Goal: Task Accomplishment & Management: Manage account settings

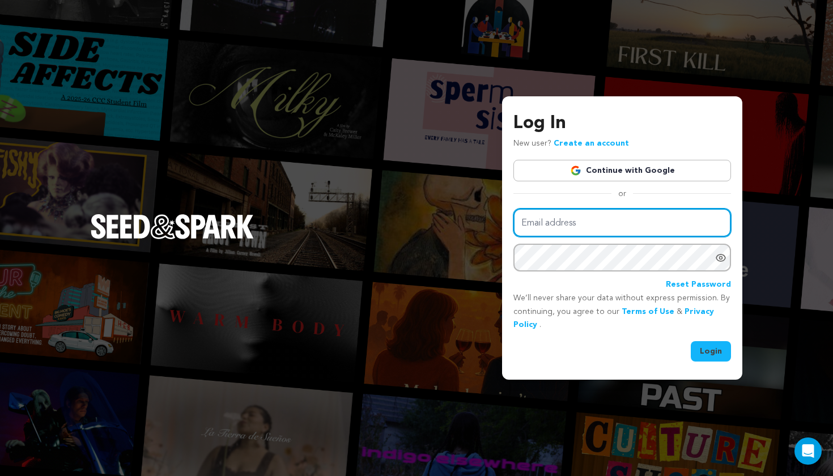
type input "[EMAIL_ADDRESS][DOMAIN_NAME]"
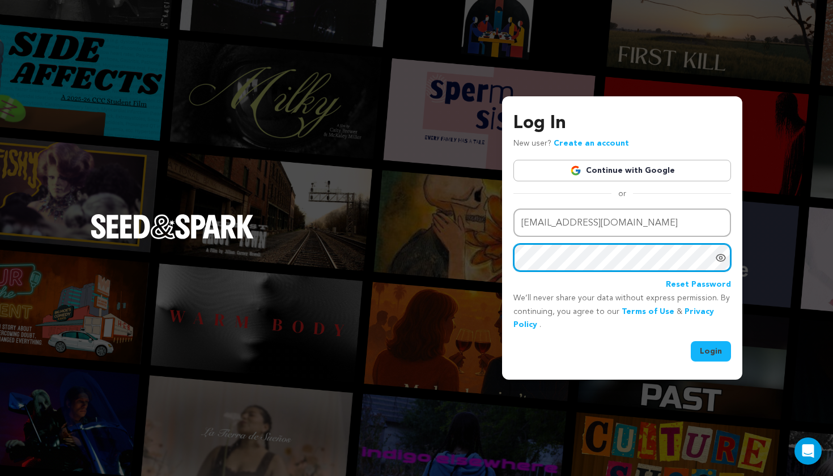
click at [711, 350] on button "Login" at bounding box center [711, 351] width 40 height 20
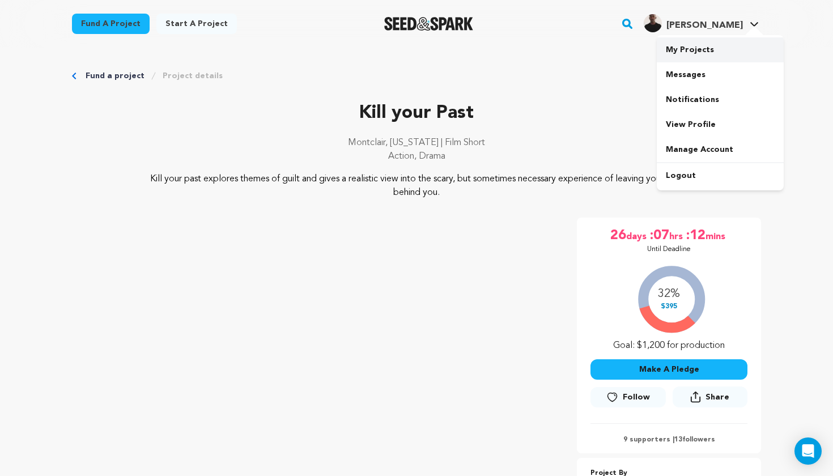
click at [699, 56] on link "My Projects" at bounding box center [720, 49] width 127 height 25
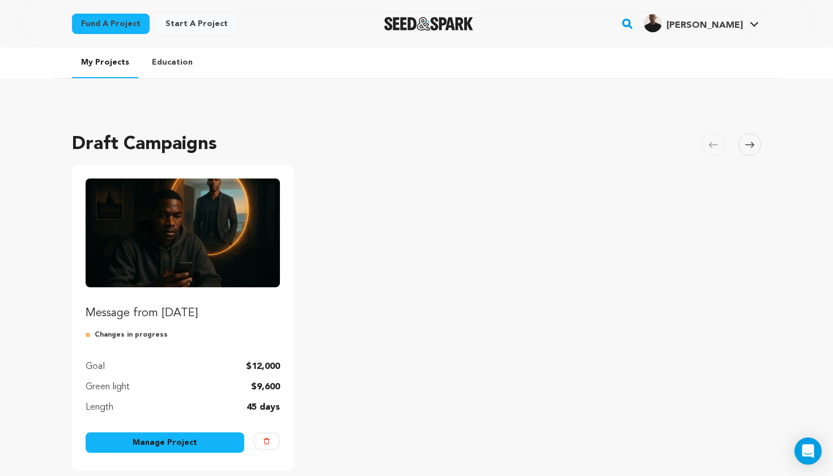
click at [203, 441] on link "Manage Project" at bounding box center [165, 442] width 159 height 20
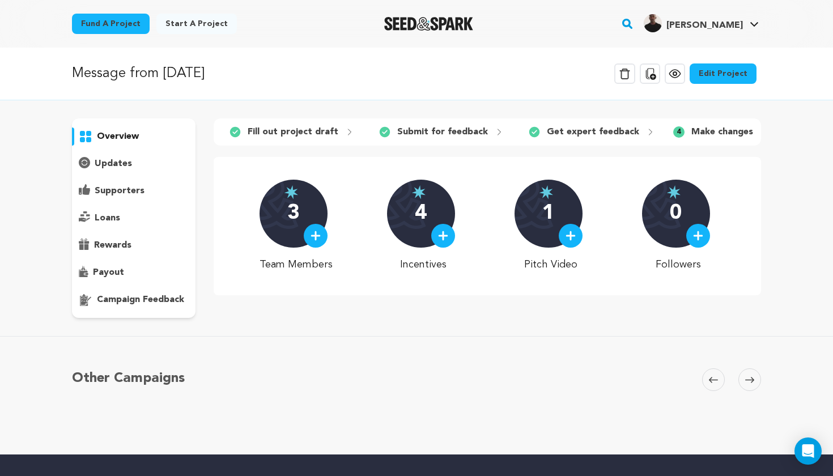
click at [145, 299] on p "campaign feedback" at bounding box center [140, 300] width 87 height 14
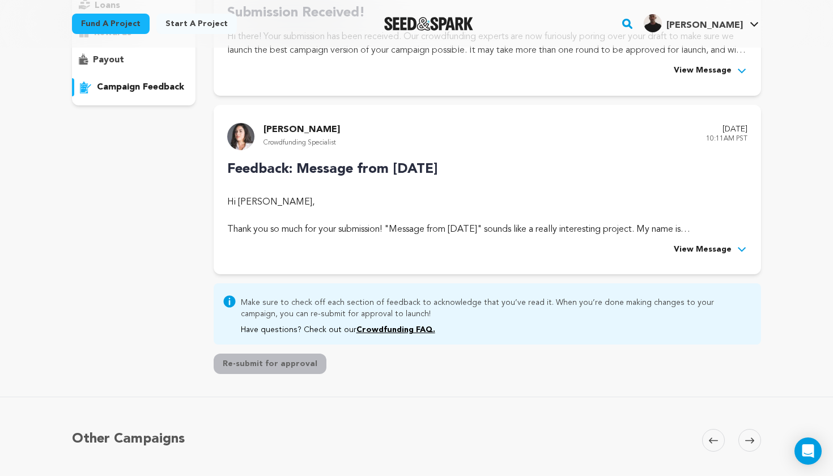
scroll to position [218, 0]
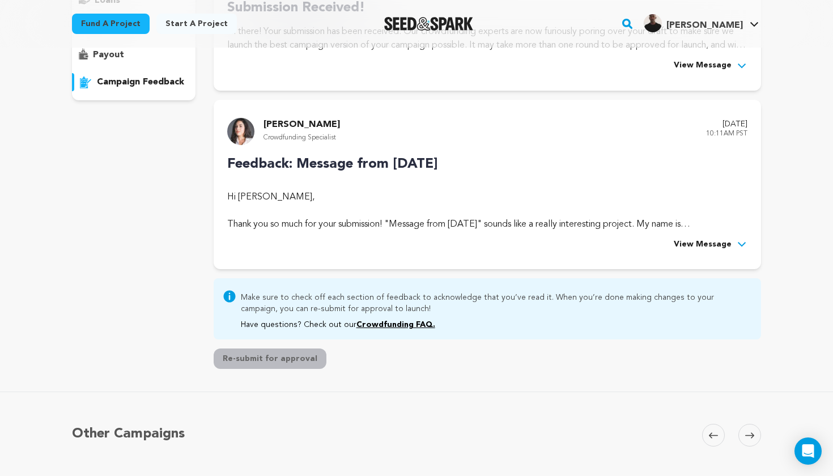
click at [691, 240] on span "View Message" at bounding box center [703, 245] width 58 height 14
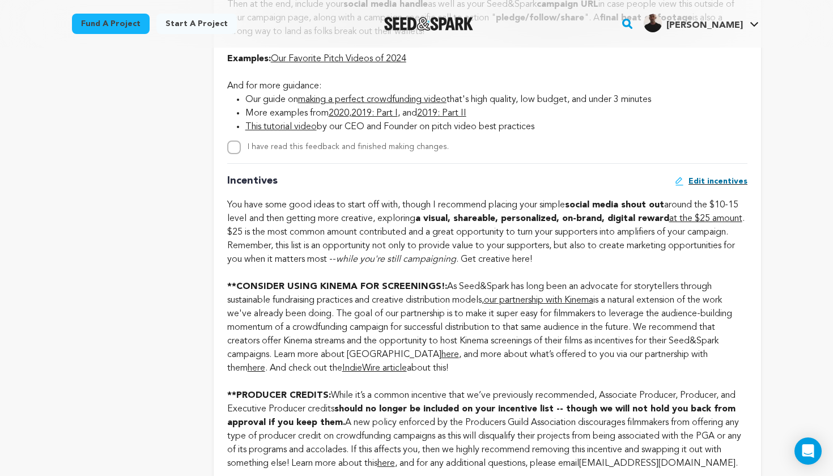
scroll to position [1119, 0]
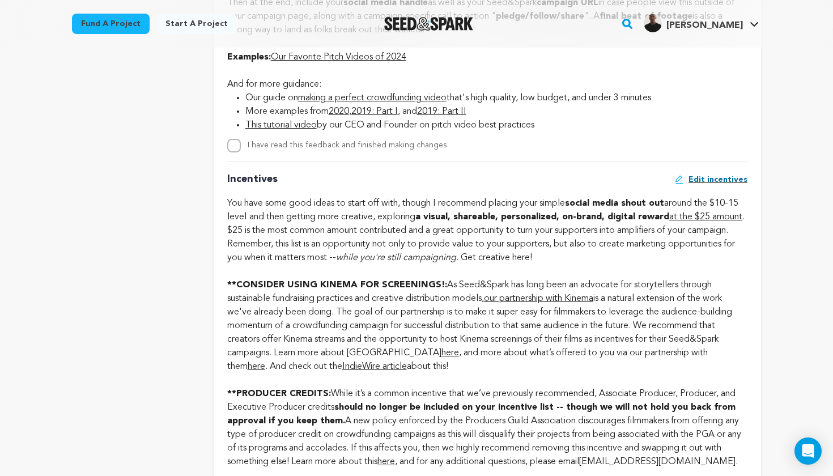
click at [703, 174] on span "Edit incentives" at bounding box center [718, 179] width 59 height 11
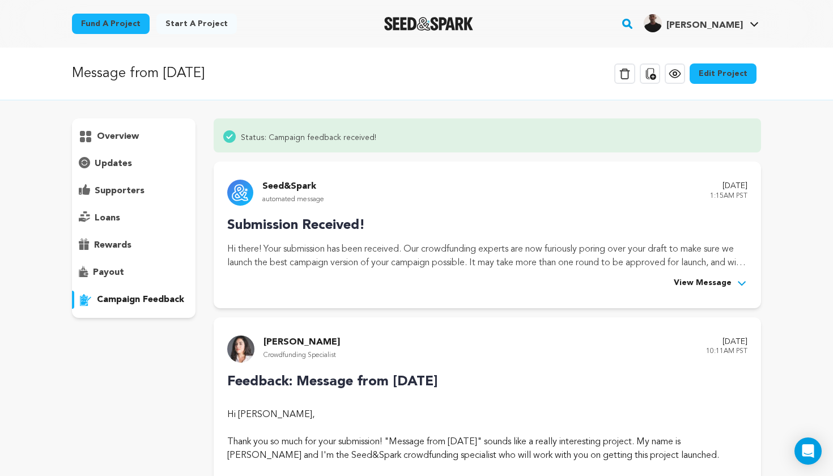
scroll to position [0, 0]
click at [133, 27] on link "Fund a project" at bounding box center [111, 24] width 78 height 20
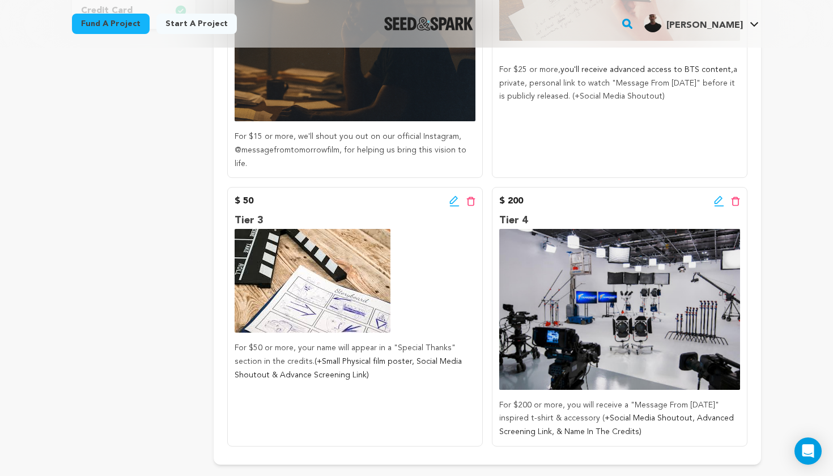
scroll to position [438, 0]
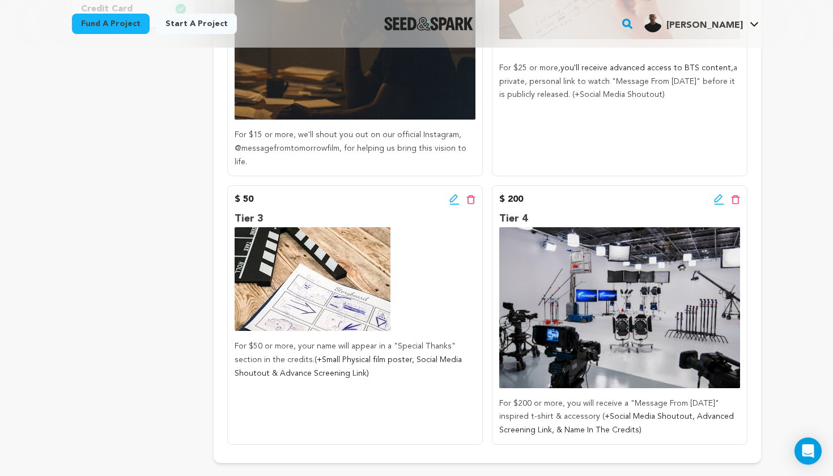
click at [720, 194] on icon at bounding box center [719, 198] width 8 height 8
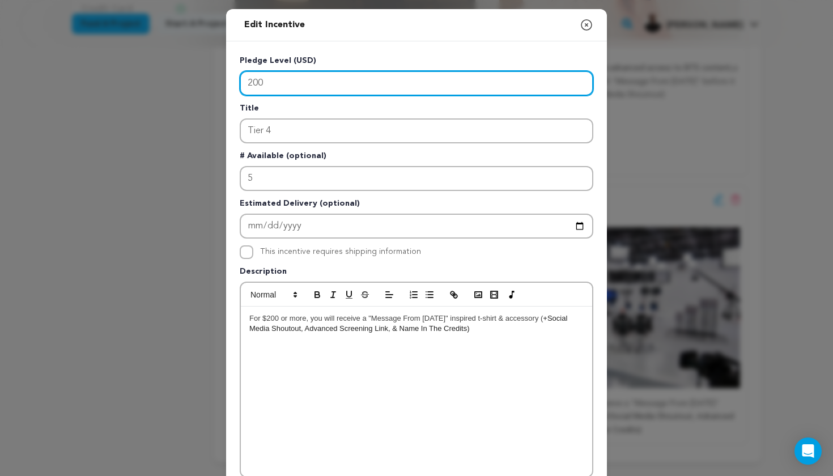
click at [251, 82] on input "200" at bounding box center [417, 83] width 354 height 25
type input "100"
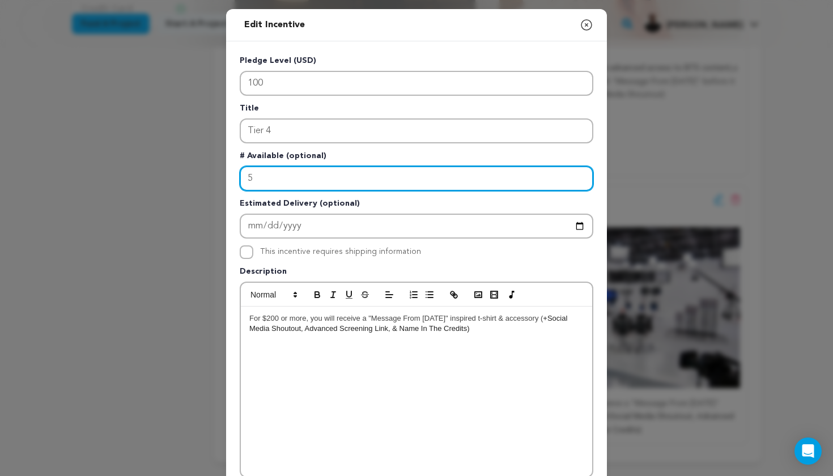
drag, startPoint x: 284, startPoint y: 180, endPoint x: 241, endPoint y: 180, distance: 43.1
click at [241, 180] on input "5" at bounding box center [417, 178] width 354 height 25
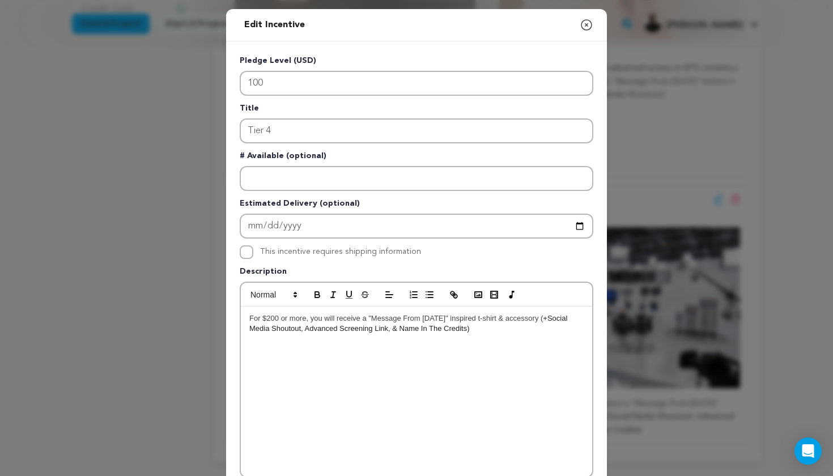
click at [271, 320] on span "For $200 or more, you will receive a "Message From Tomorrow" inspired t-shirt &…" at bounding box center [396, 318] width 294 height 9
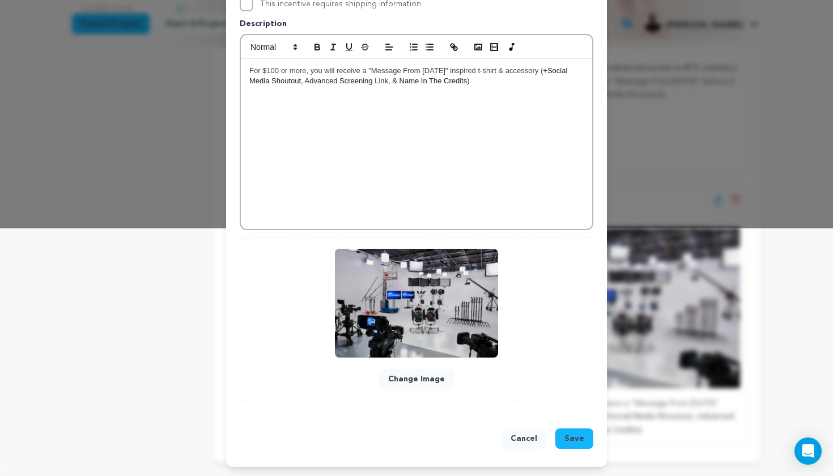
scroll to position [248, 0]
click at [566, 436] on button "Save" at bounding box center [574, 439] width 38 height 20
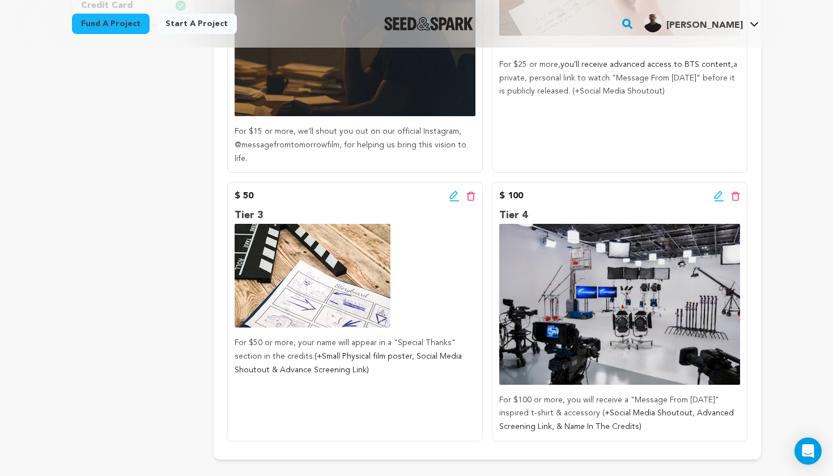
scroll to position [443, 0]
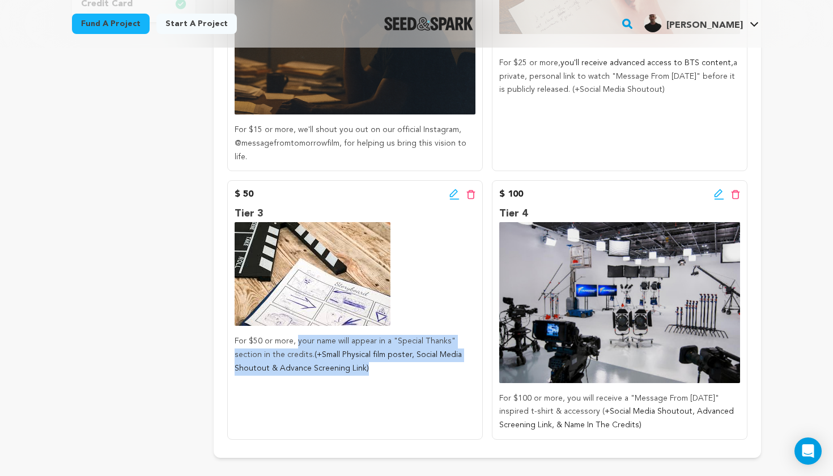
drag, startPoint x: 297, startPoint y: 327, endPoint x: 367, endPoint y: 353, distance: 74.2
click at [367, 353] on p "For $50 or more, your name will appear in a "Special Thanks" section in the cre…" at bounding box center [355, 355] width 241 height 40
copy p "your name will appear in a "Special Thanks" section in the credits. (+Small Phy…"
click at [717, 189] on icon at bounding box center [719, 194] width 10 height 11
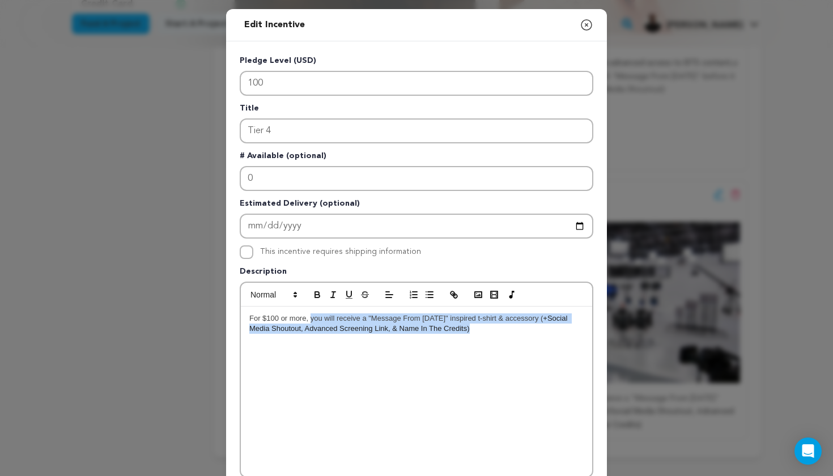
drag, startPoint x: 311, startPoint y: 320, endPoint x: 339, endPoint y: 333, distance: 30.7
click at [339, 333] on p "For $100 or more, you will receive a "Message From Tomorrow" inspired t-shirt &…" at bounding box center [416, 323] width 334 height 21
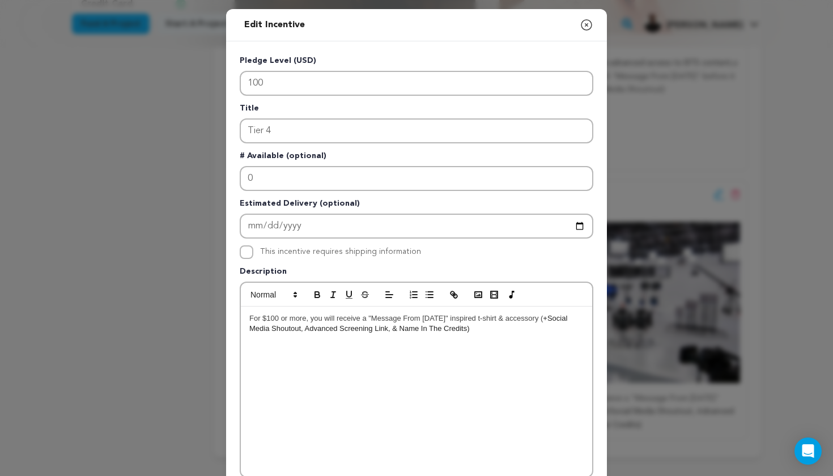
scroll to position [6, 0]
click at [536, 317] on span "(+Small Physical film poster, Social Media Shoutout & Advance Screening Link)" at bounding box center [415, 323] width 333 height 19
click at [533, 318] on span "(+"Special Thanks" Credit, Small Physical film poster, Social Media Shoutout & …" at bounding box center [404, 323] width 311 height 19
click at [536, 316] on span "(+Name in the "Special Thanks" Credit, Small Physical film poster, Social Media…" at bounding box center [415, 323] width 333 height 19
drag, startPoint x: 522, startPoint y: 317, endPoint x: 311, endPoint y: 319, distance: 210.9
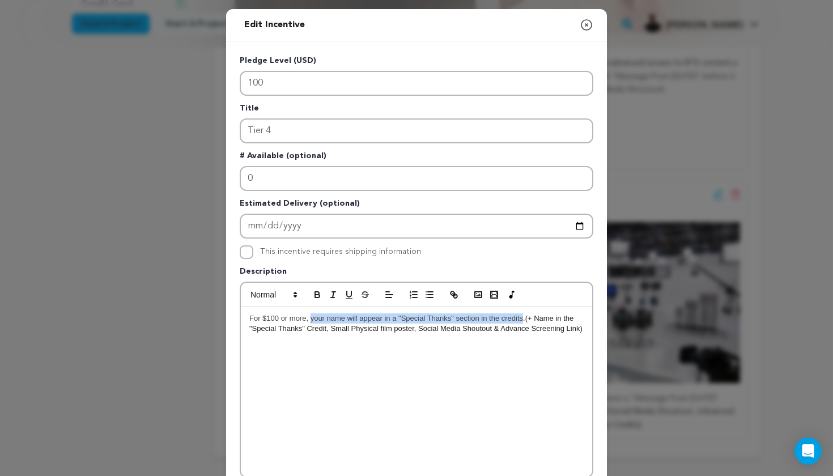
click at [311, 319] on span "For $100 or more, your name will appear in a "Special Thanks" section in the cr…" at bounding box center [387, 318] width 276 height 9
click at [374, 331] on span "(+ Name in the "Special Thanks" Credit, Small Physical film poster, Social Medi…" at bounding box center [415, 323] width 333 height 19
drag, startPoint x: 379, startPoint y: 329, endPoint x: 332, endPoint y: 329, distance: 47.0
click at [332, 329] on span "(+ Name in the "Special Thanks" Credit, Small Physical film poster, Social Medi…" at bounding box center [415, 323] width 333 height 19
drag, startPoint x: 397, startPoint y: 319, endPoint x: 327, endPoint y: 319, distance: 70.3
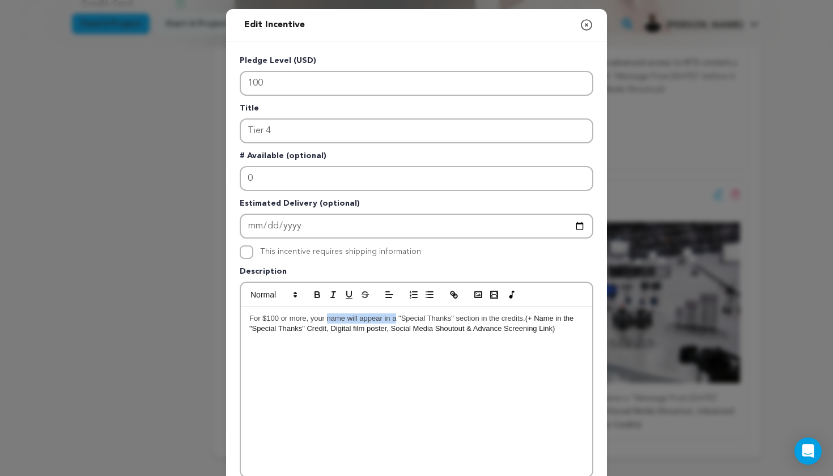
click at [327, 319] on span "For $100 or more, your name will appear in a "Special Thanks" section in the cr…" at bounding box center [387, 318] width 276 height 9
click at [590, 27] on icon "button" at bounding box center [587, 25] width 14 height 14
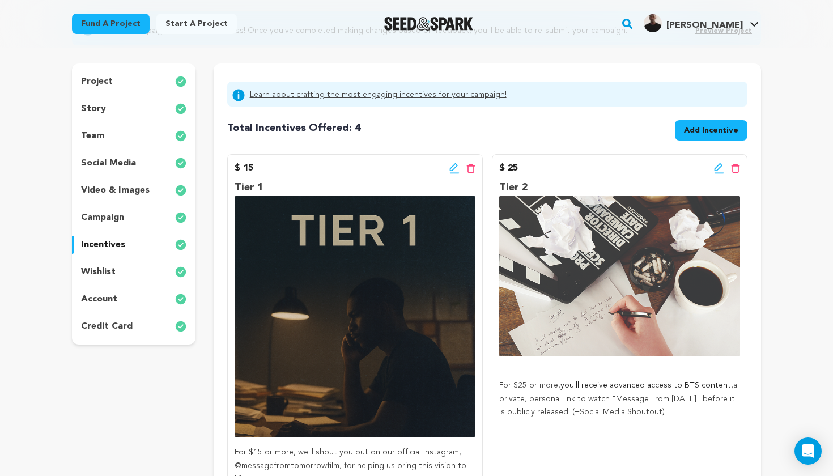
scroll to position [112, 0]
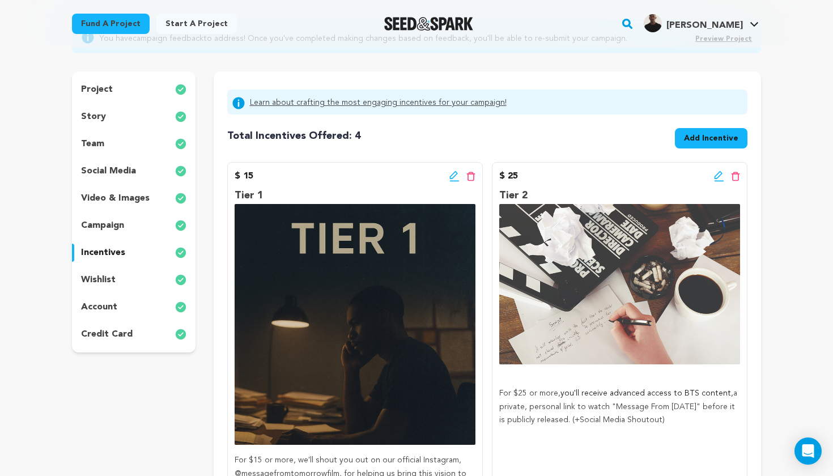
click at [453, 177] on icon at bounding box center [453, 175] width 8 height 8
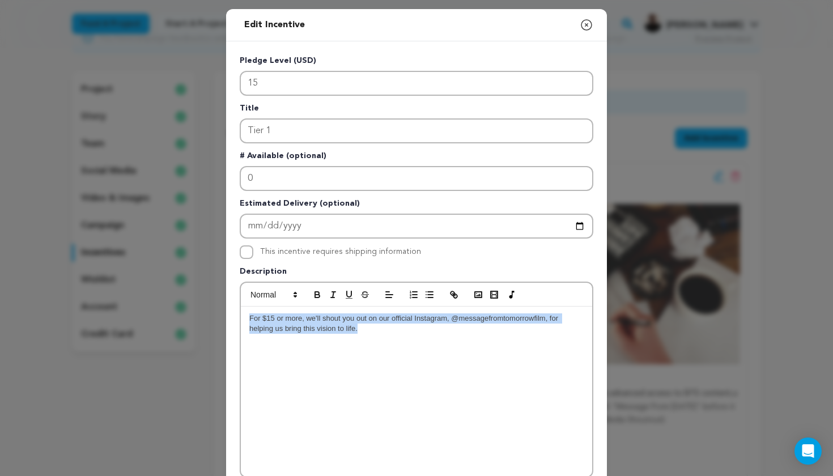
drag, startPoint x: 370, startPoint y: 333, endPoint x: 247, endPoint y: 317, distance: 124.0
click at [247, 317] on div "For $15 or more, we'll shout you out on our official Instagram, @messagefromtom…" at bounding box center [416, 392] width 351 height 170
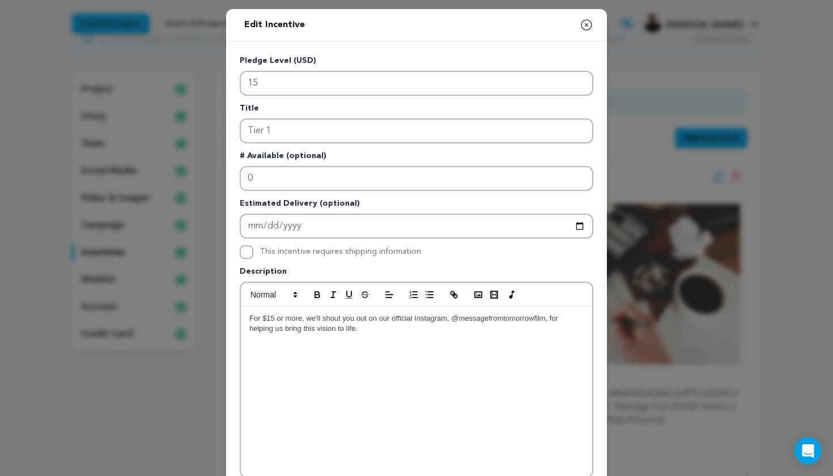
scroll to position [11, 0]
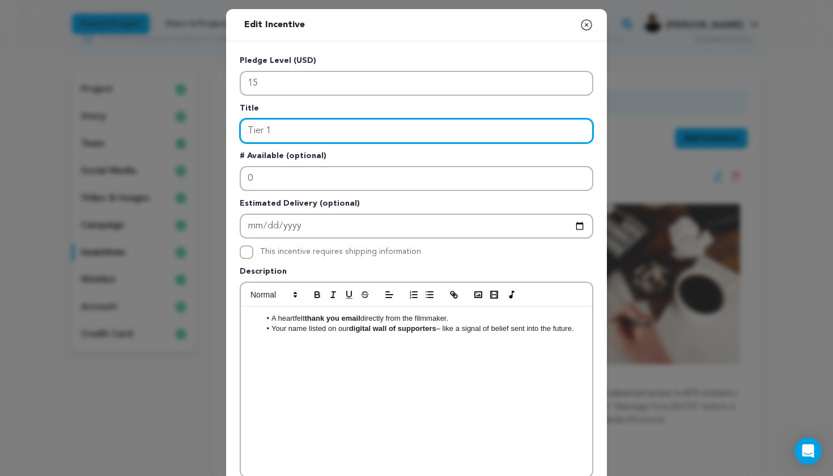
drag, startPoint x: 293, startPoint y: 131, endPoint x: 253, endPoint y: 129, distance: 40.3
click at [253, 129] on input "Tier 1" at bounding box center [417, 130] width 354 height 25
click at [268, 130] on input "The signal" at bounding box center [417, 130] width 354 height 25
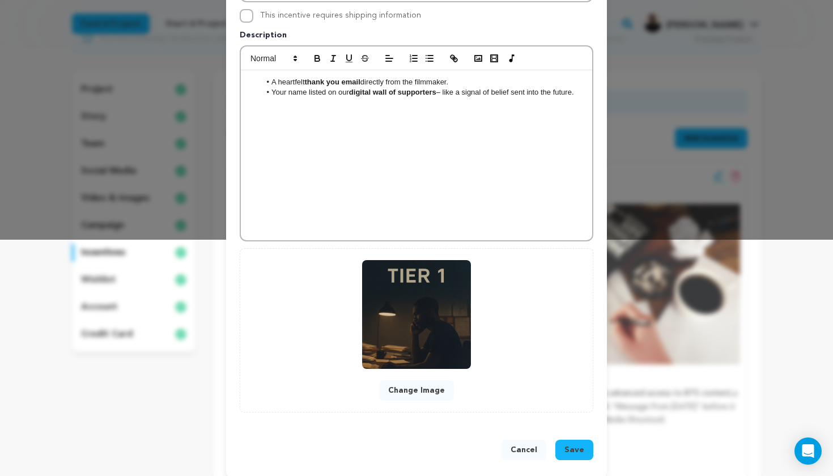
scroll to position [246, 0]
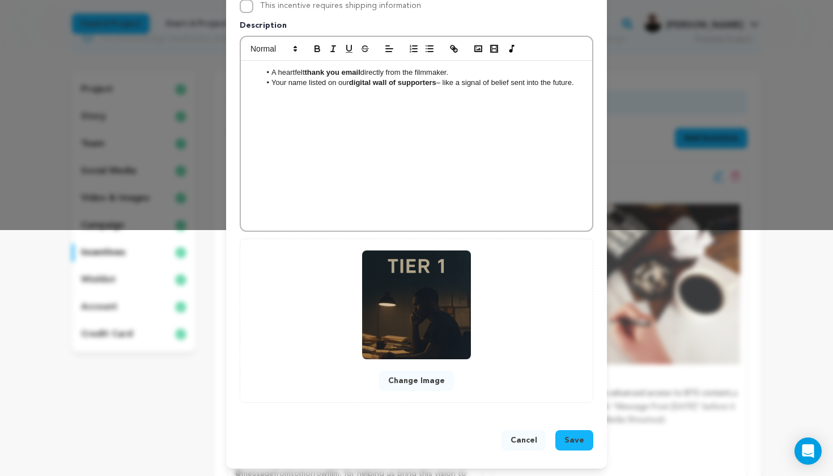
type input "The Signal"
click at [588, 440] on button "Save" at bounding box center [574, 440] width 38 height 20
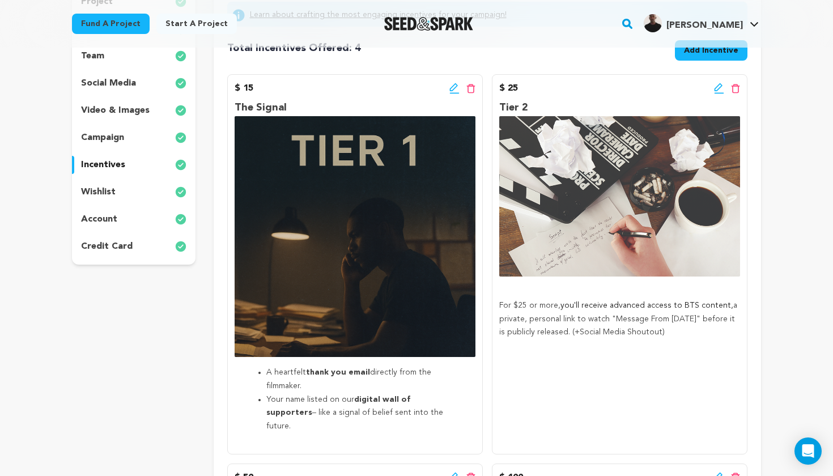
scroll to position [203, 0]
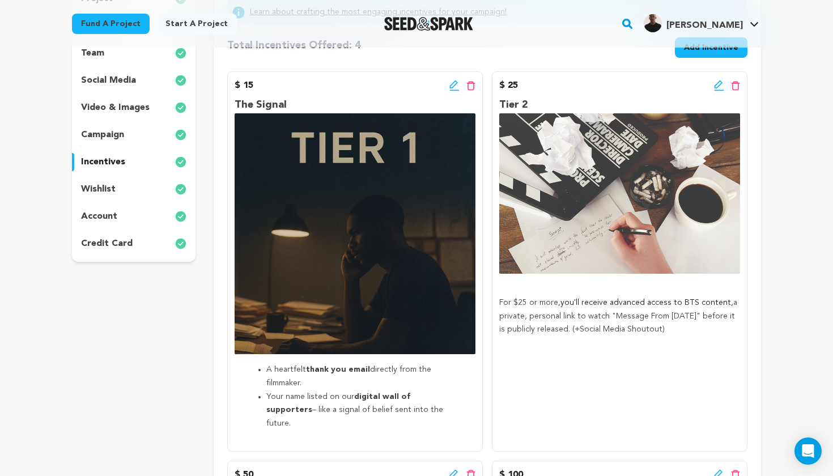
click at [715, 88] on icon at bounding box center [719, 85] width 10 height 11
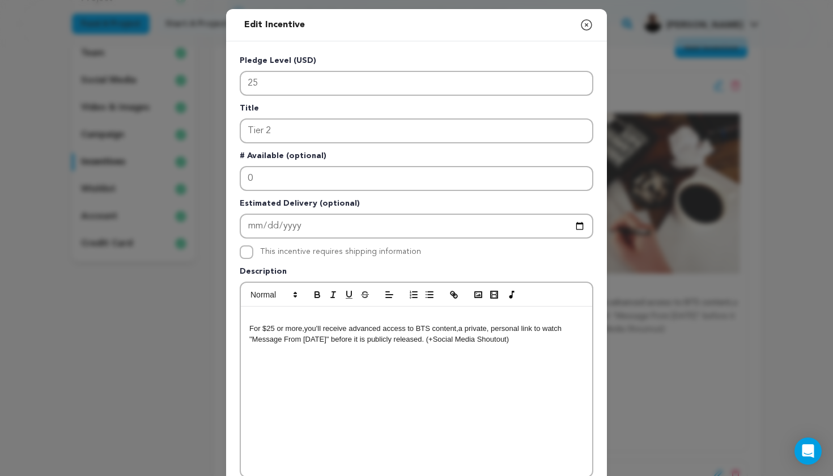
drag, startPoint x: 529, startPoint y: 340, endPoint x: 246, endPoint y: 328, distance: 283.7
click at [246, 328] on div "For $25 or more, you'll receive advanced access to BTS content, a private, pers…" at bounding box center [416, 392] width 351 height 170
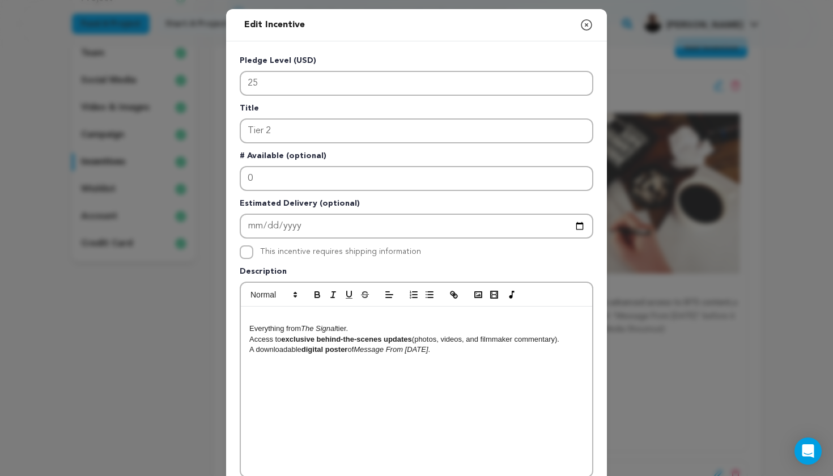
scroll to position [11, 0]
click at [250, 328] on p "Everything from The Signal tier." at bounding box center [416, 329] width 334 height 10
click at [249, 338] on div "Everything from The Signal tier. Access to exclusive behind-the-scenes updates …" at bounding box center [416, 392] width 351 height 170
click at [252, 355] on p "A downloadable digital poster of Message From Tomorrow ." at bounding box center [416, 350] width 334 height 10
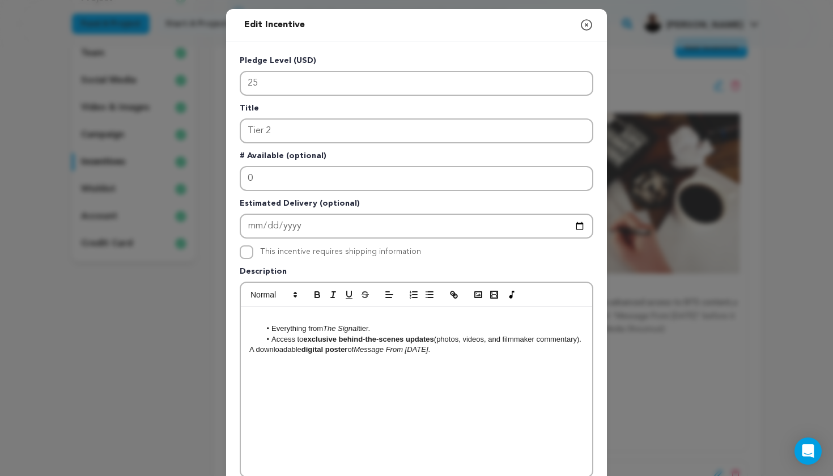
click at [251, 355] on p "A downloadable digital poster of Message From Tomorrow ." at bounding box center [416, 350] width 334 height 10
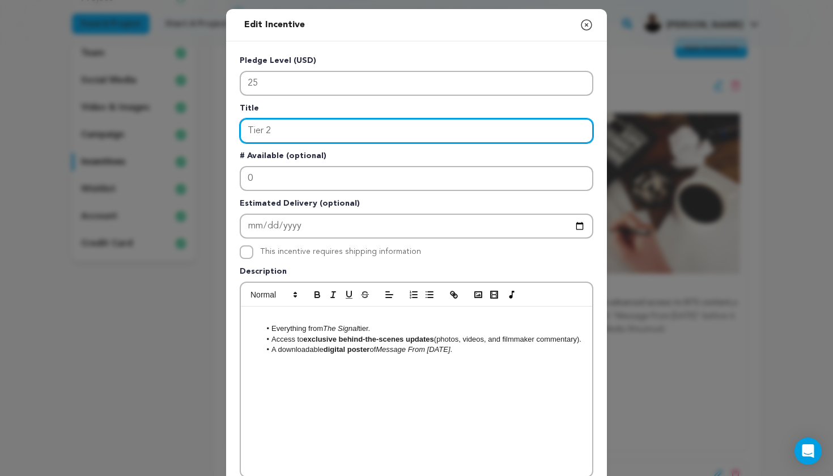
drag, startPoint x: 279, startPoint y: 129, endPoint x: 252, endPoint y: 130, distance: 27.2
click at [252, 130] on input "Tier 2" at bounding box center [417, 130] width 354 height 25
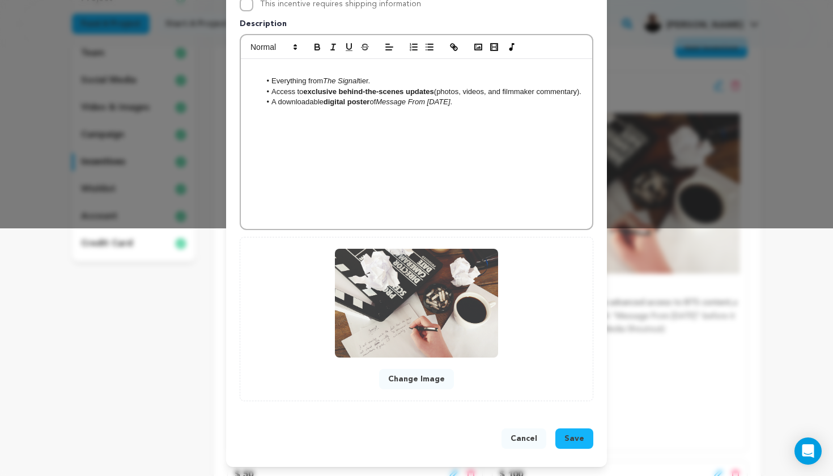
scroll to position [248, 0]
type input "The Call"
click at [570, 440] on span "Save" at bounding box center [575, 438] width 20 height 11
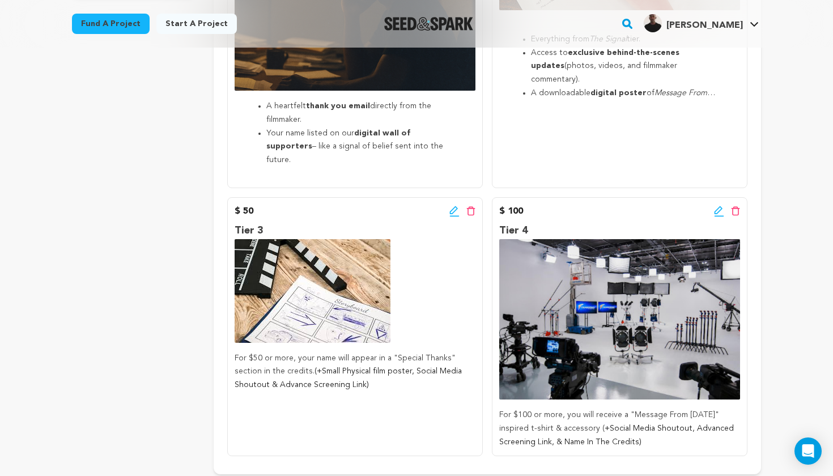
scroll to position [473, 0]
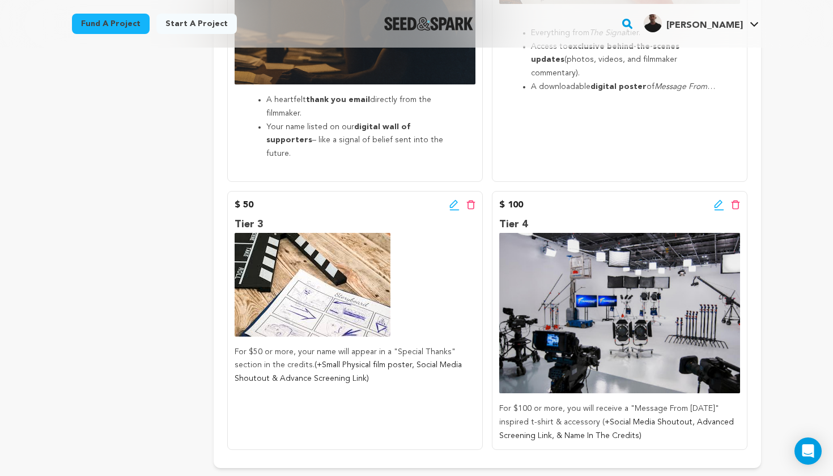
click at [455, 200] on icon at bounding box center [454, 205] width 10 height 11
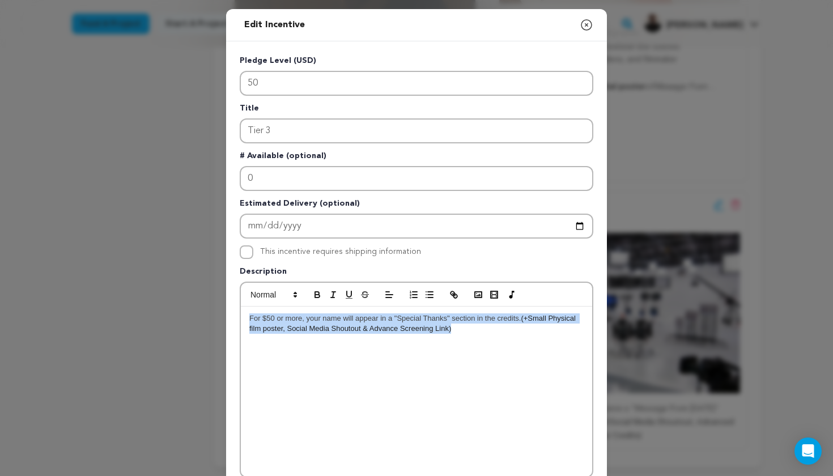
drag, startPoint x: 458, startPoint y: 333, endPoint x: 248, endPoint y: 317, distance: 210.8
click at [248, 317] on div "For $50 or more, your name will appear in a "Special Thanks" section in the cre…" at bounding box center [416, 392] width 351 height 170
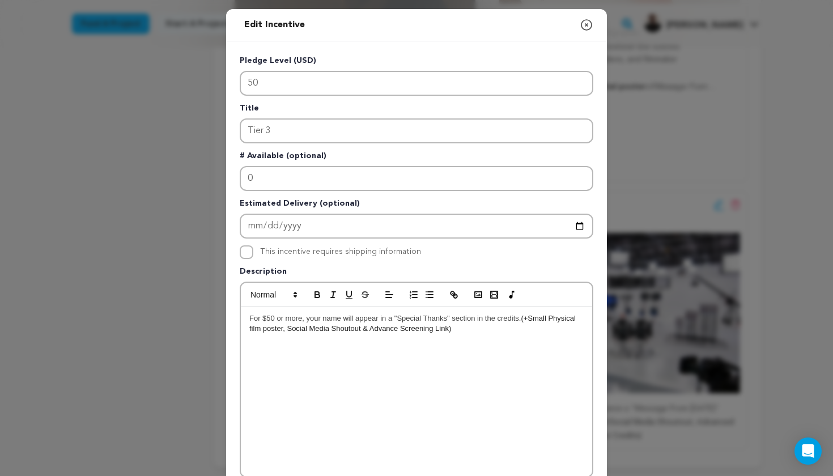
scroll to position [11, 0]
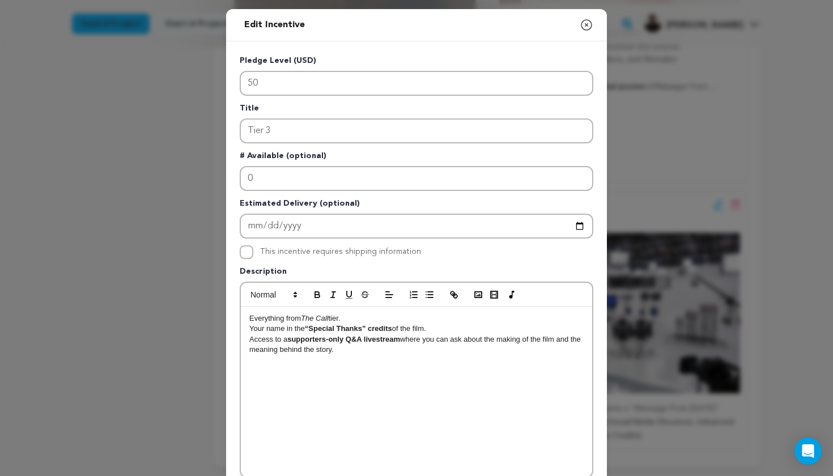
click at [249, 319] on div "Everything from The Call tier. Your name in the “Special Thanks” credits of the…" at bounding box center [416, 392] width 351 height 170
click at [251, 329] on p "Your name in the “Special Thanks” credits of the film." at bounding box center [416, 329] width 334 height 10
click at [251, 338] on p "Access to a supporters-only Q&A livestream where you can ask about the making o…" at bounding box center [416, 344] width 334 height 21
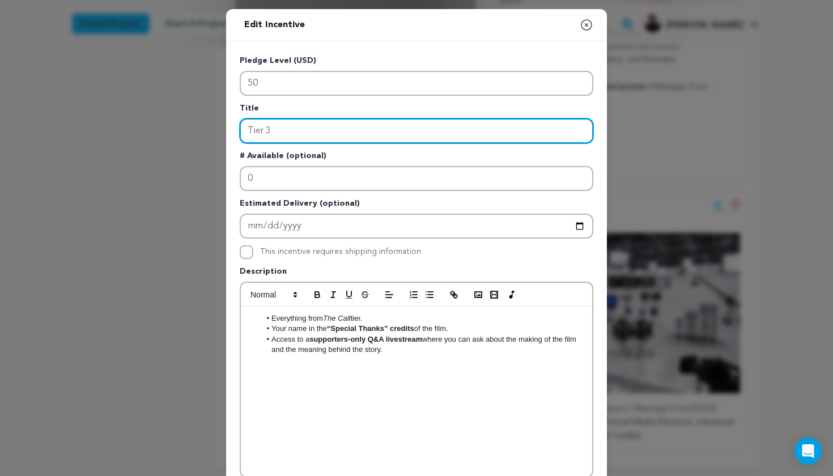
drag, startPoint x: 287, startPoint y: 130, endPoint x: 253, endPoint y: 129, distance: 34.6
click at [253, 129] on input "Tier 3" at bounding box center [417, 130] width 354 height 25
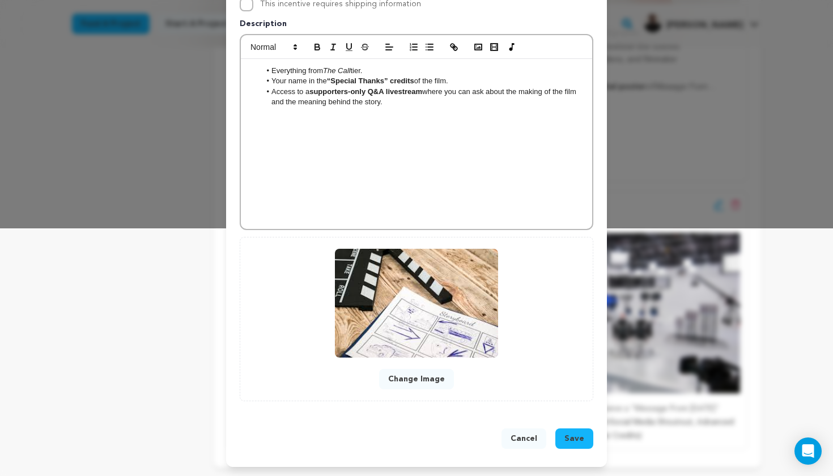
type input "The Connection"
click at [573, 437] on span "Save" at bounding box center [575, 438] width 20 height 11
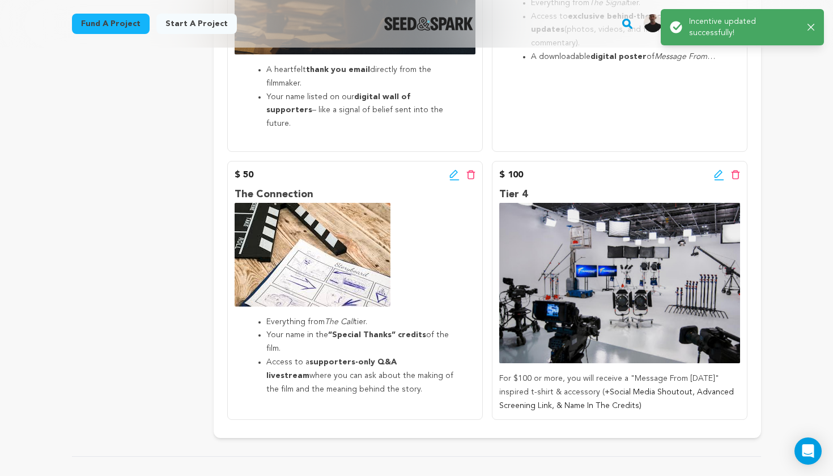
scroll to position [514, 0]
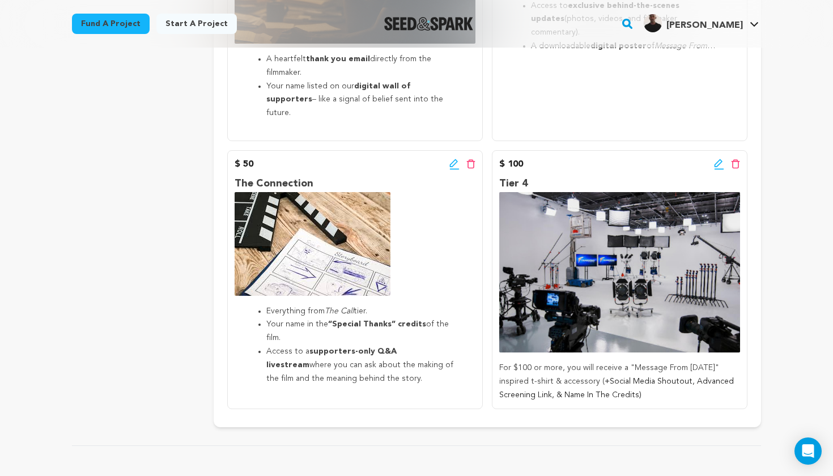
click at [716, 159] on icon at bounding box center [719, 164] width 10 height 11
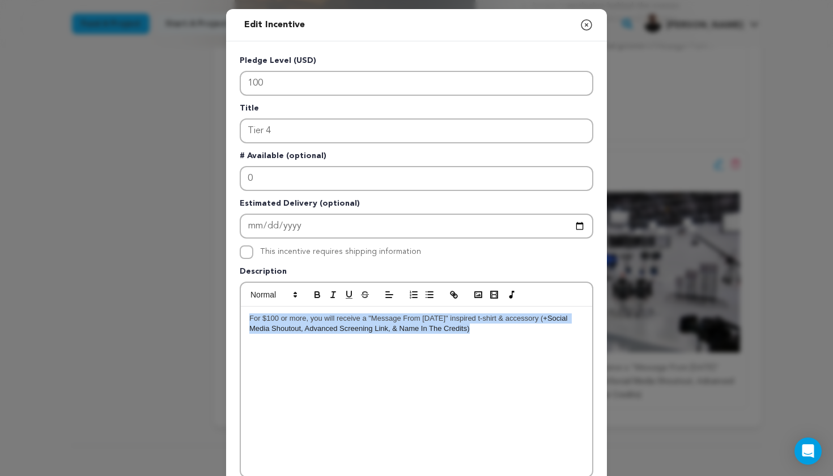
drag, startPoint x: 481, startPoint y: 329, endPoint x: 245, endPoint y: 317, distance: 235.5
click at [245, 317] on div "For $100 or more, you will receive a "Message From Tomorrow" inspired t-shirt &…" at bounding box center [416, 392] width 351 height 170
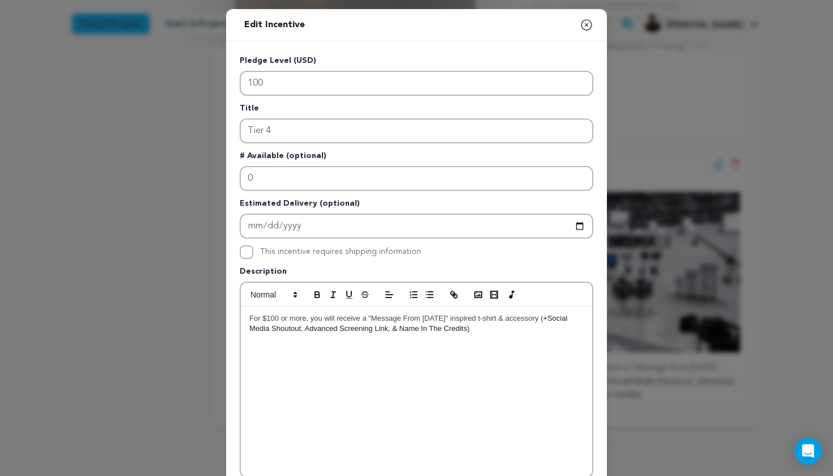
scroll to position [11, 0]
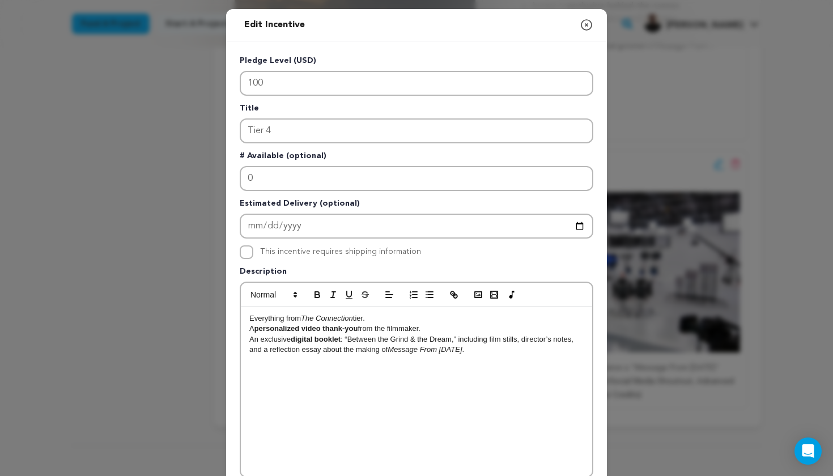
click at [250, 319] on p "Everything from The Connection tier." at bounding box center [416, 318] width 334 height 10
click at [251, 329] on p "A personalized video thank-you from the filmmaker." at bounding box center [416, 329] width 334 height 10
click at [249, 338] on p "An exclusive digital booklet : “Between the Grind & the Dream,” including film …" at bounding box center [416, 344] width 334 height 21
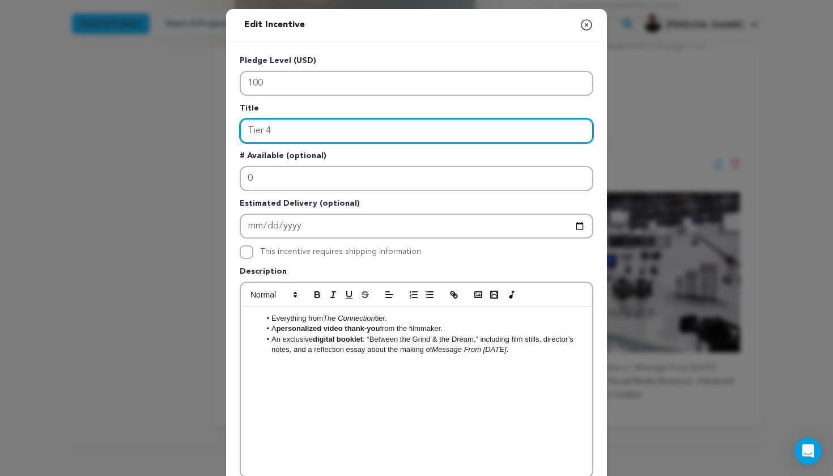
drag, startPoint x: 278, startPoint y: 131, endPoint x: 253, endPoint y: 131, distance: 24.4
click at [253, 131] on input "Tier 4" at bounding box center [417, 130] width 354 height 25
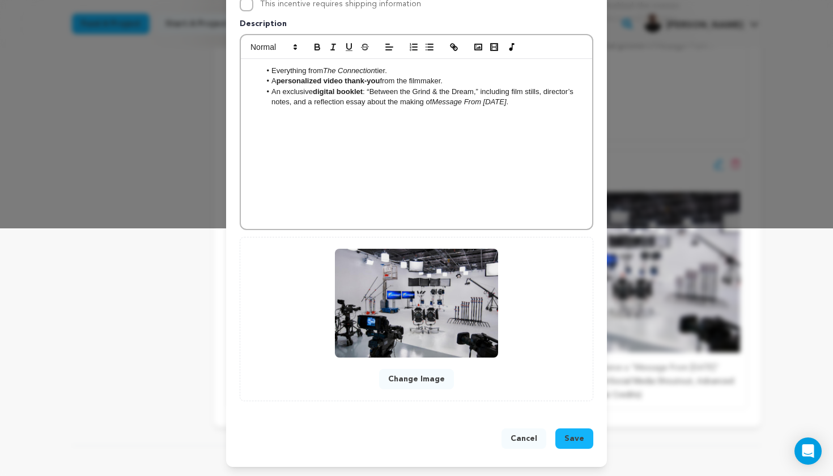
type input "The Future"
click at [583, 439] on span "Save" at bounding box center [575, 438] width 20 height 11
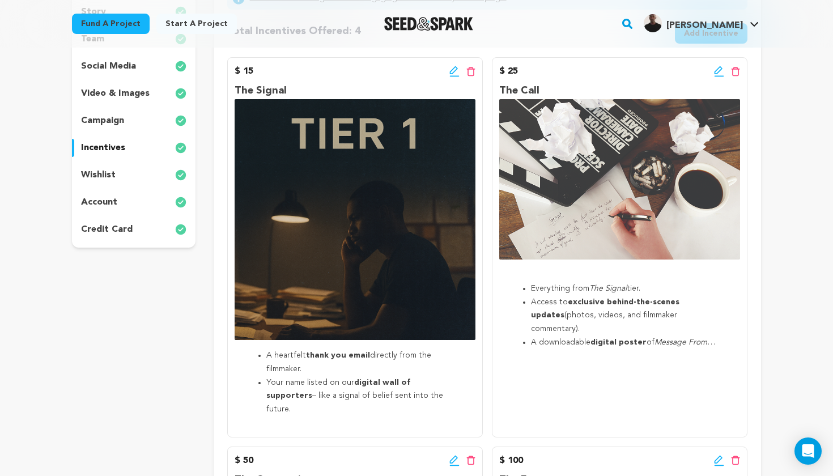
scroll to position [214, 0]
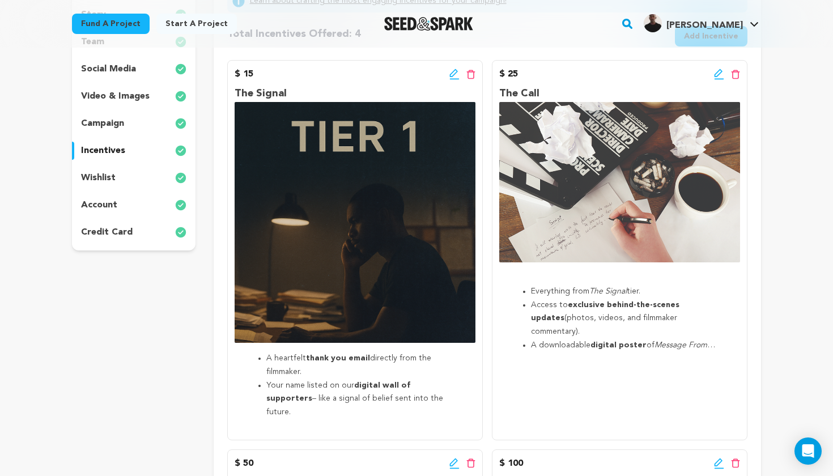
click at [455, 71] on icon at bounding box center [453, 73] width 8 height 8
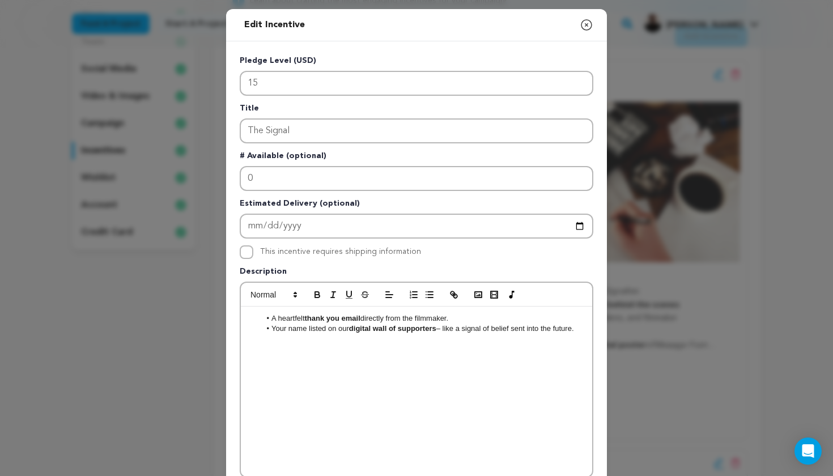
click at [585, 27] on icon "button" at bounding box center [587, 25] width 14 height 14
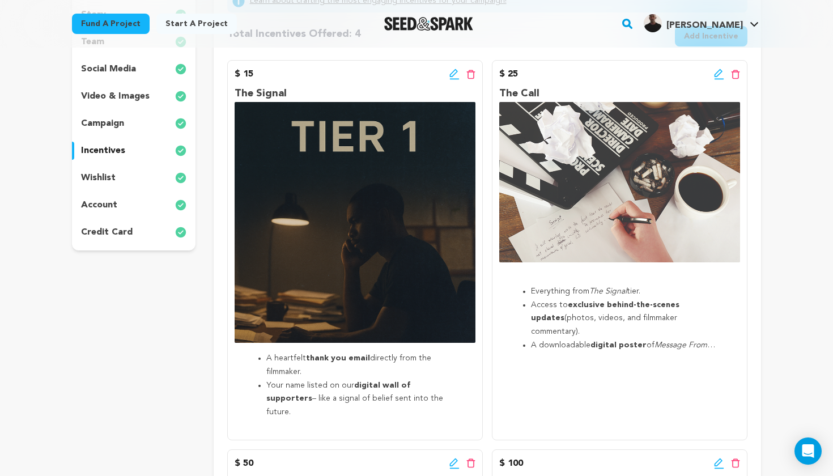
click at [453, 74] on icon at bounding box center [454, 74] width 10 height 11
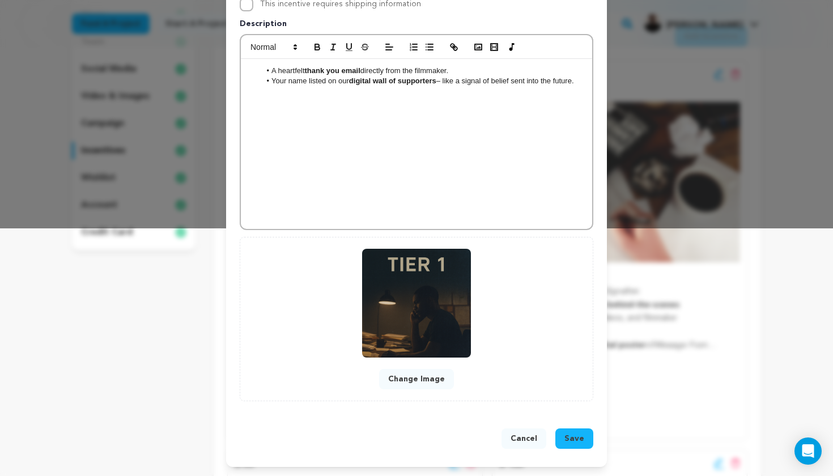
scroll to position [248, 0]
click at [418, 380] on button "Change Image" at bounding box center [416, 379] width 75 height 20
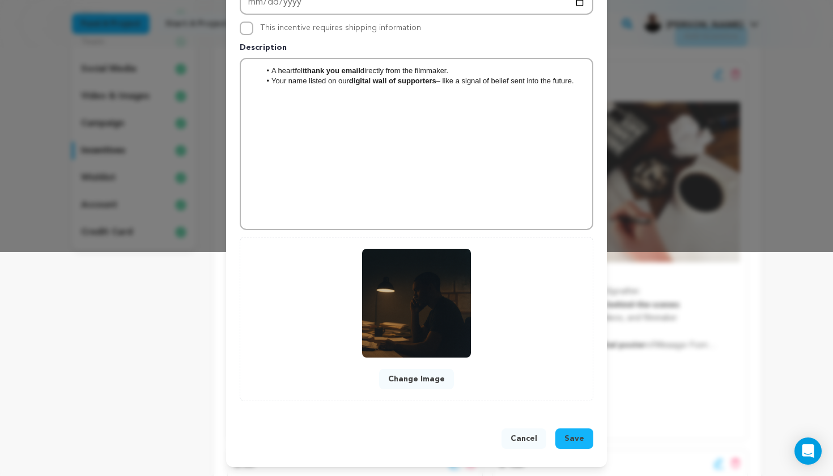
scroll to position [224, 0]
click at [574, 443] on span "Save" at bounding box center [575, 438] width 20 height 11
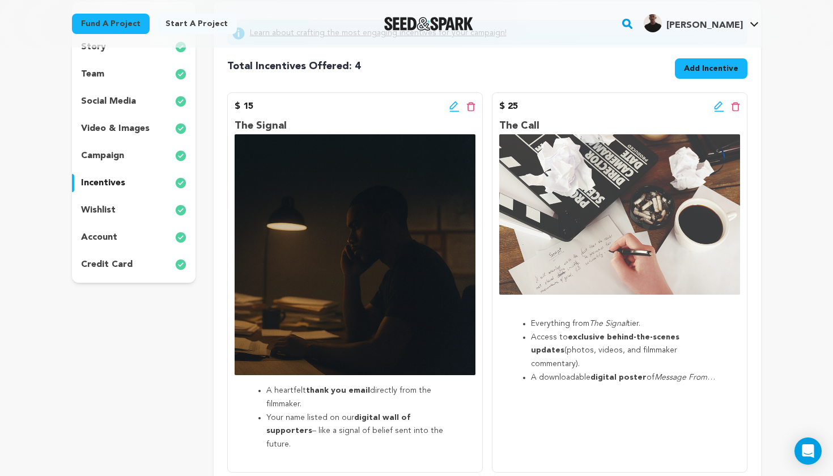
scroll to position [175, 0]
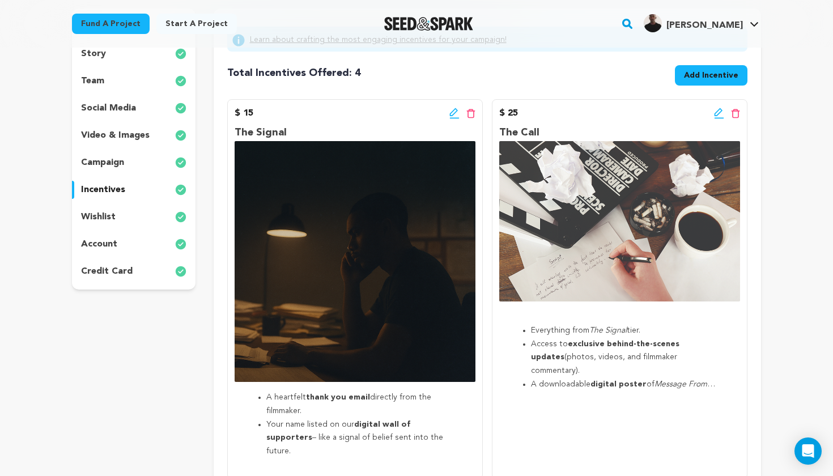
click at [718, 116] on icon at bounding box center [719, 113] width 10 height 11
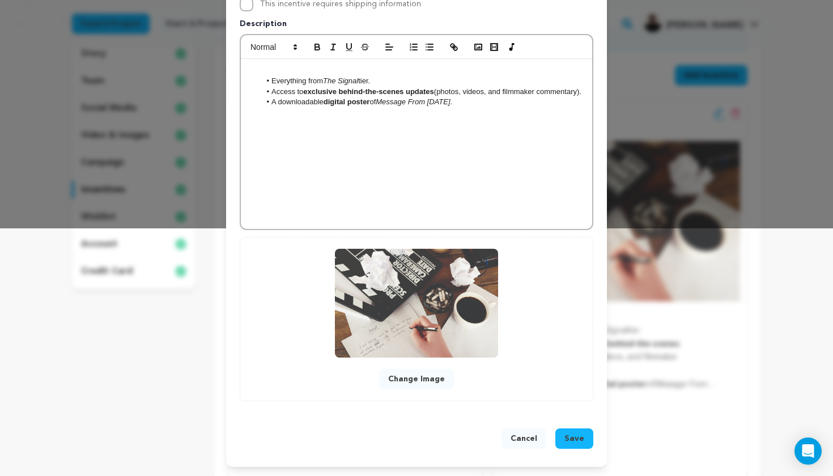
scroll to position [248, 0]
click at [427, 371] on button "Change Image" at bounding box center [416, 379] width 75 height 20
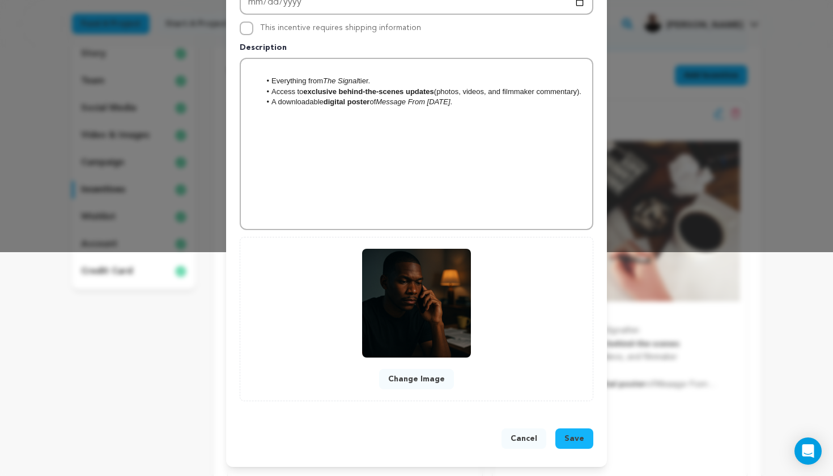
scroll to position [224, 0]
click at [575, 438] on span "Save" at bounding box center [575, 438] width 20 height 11
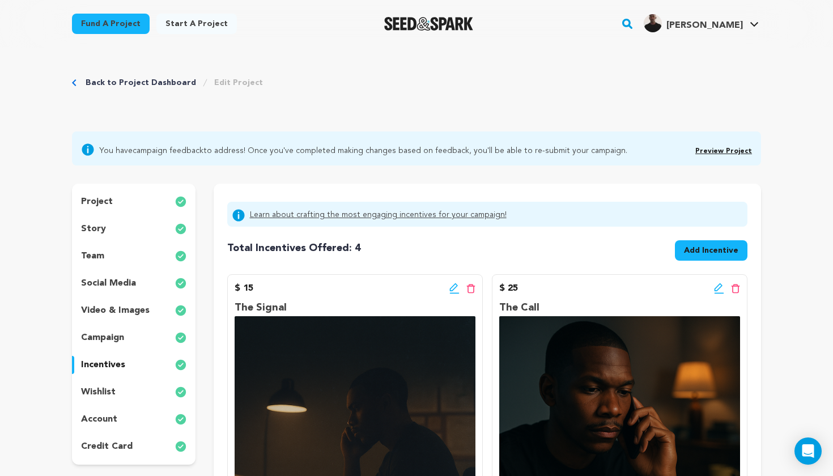
scroll to position [0, 0]
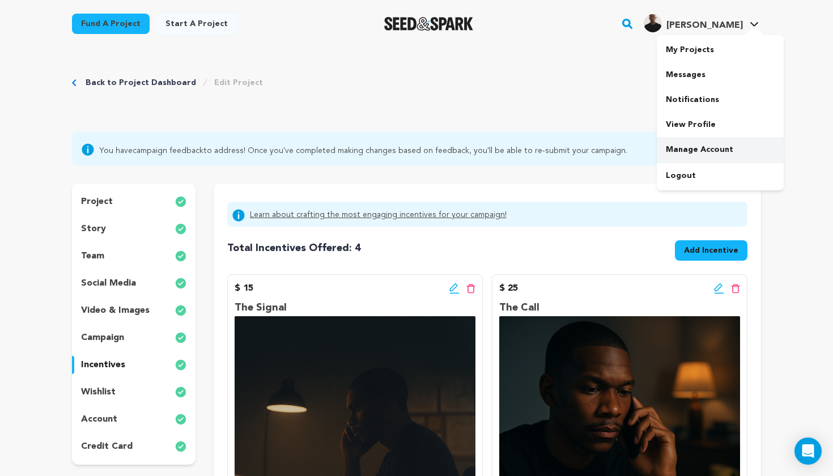
click at [705, 151] on link "Manage Account" at bounding box center [720, 149] width 127 height 25
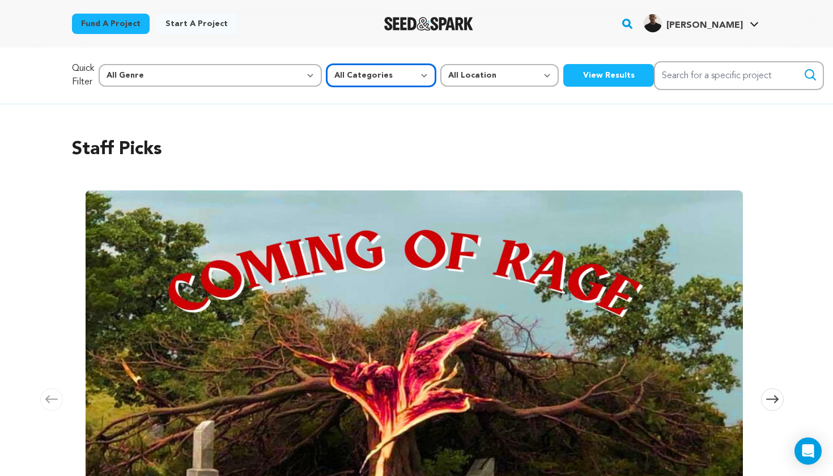
select select "383"
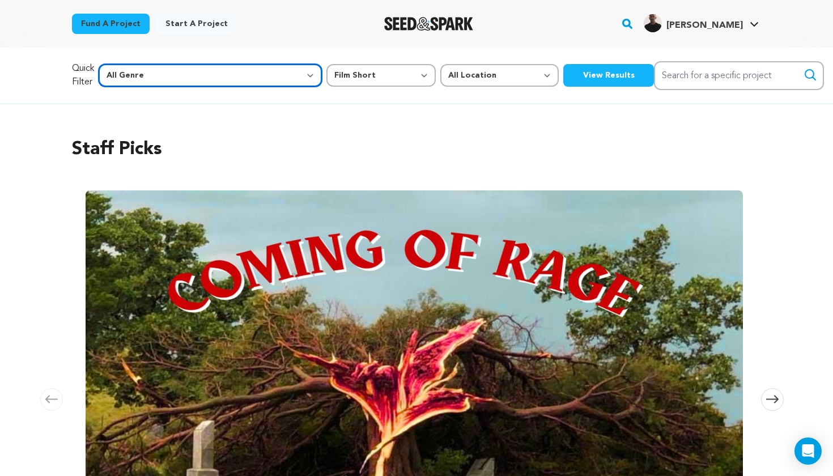
select select "8"
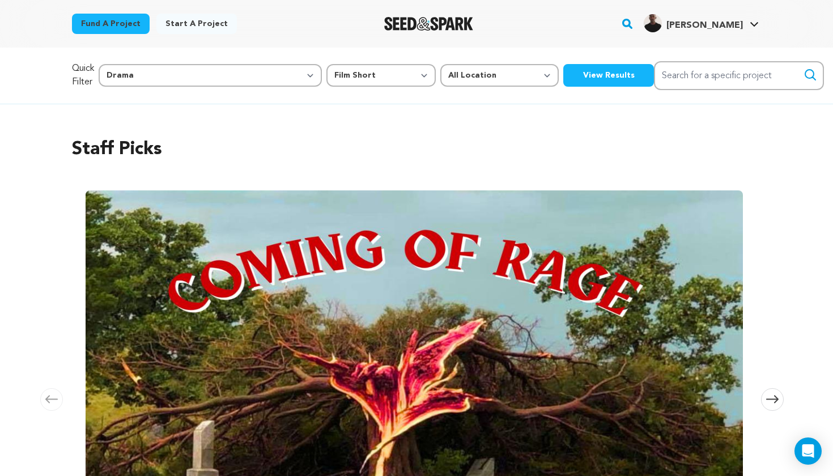
click at [563, 84] on button "View Results" at bounding box center [608, 75] width 91 height 23
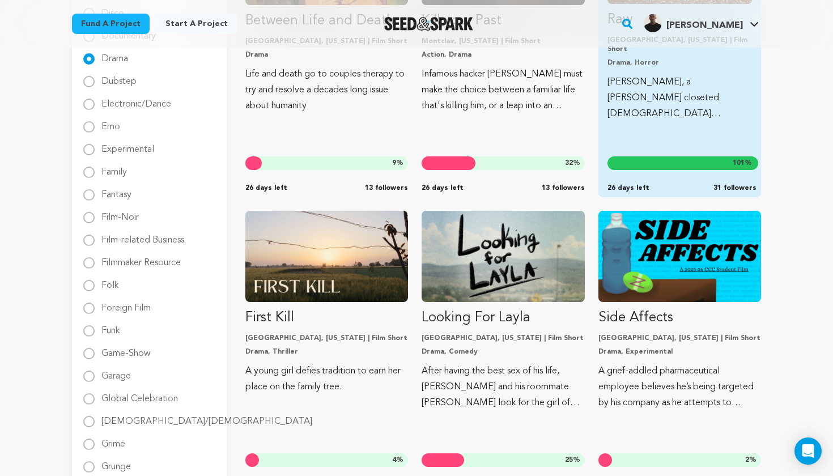
scroll to position [580, 0]
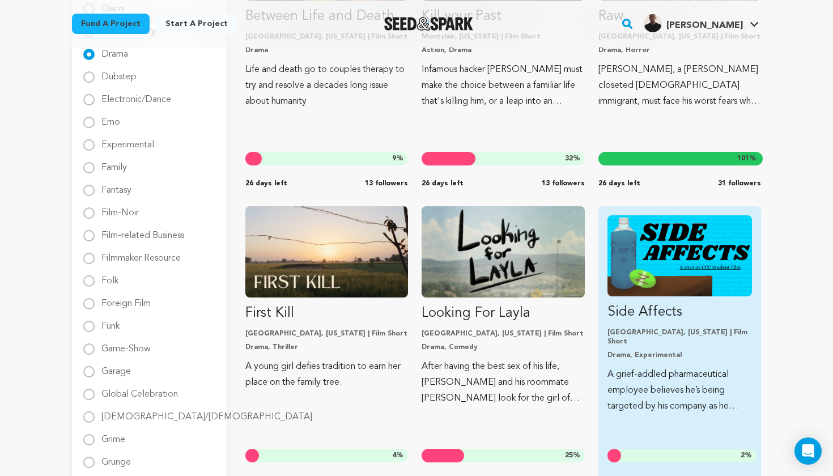
click at [663, 356] on link "Side Affects Chicago, Illinois | Film Short Drama, Experimental A grief-addled …" at bounding box center [680, 314] width 145 height 199
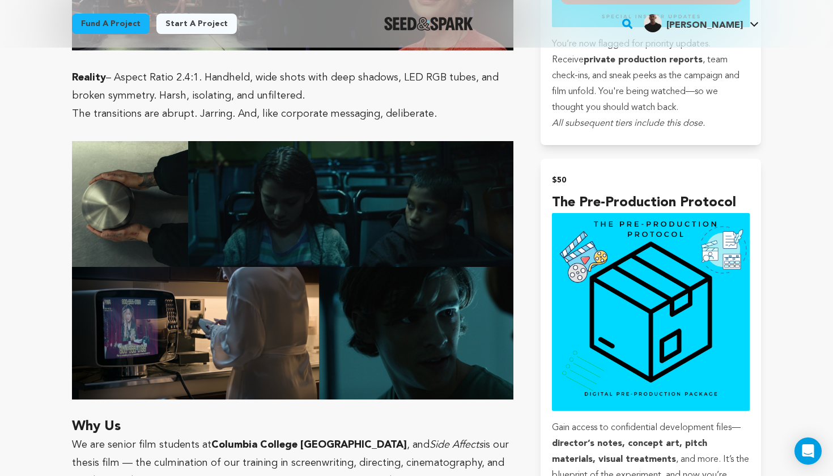
scroll to position [1708, 0]
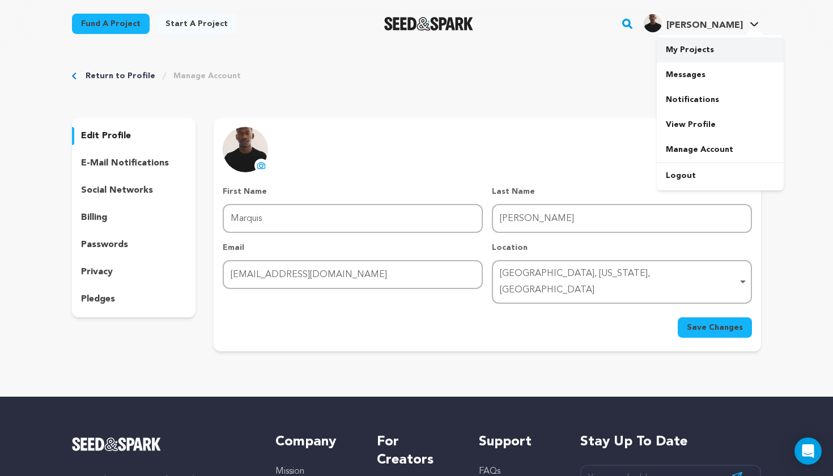
click at [702, 46] on link "My Projects" at bounding box center [720, 49] width 127 height 25
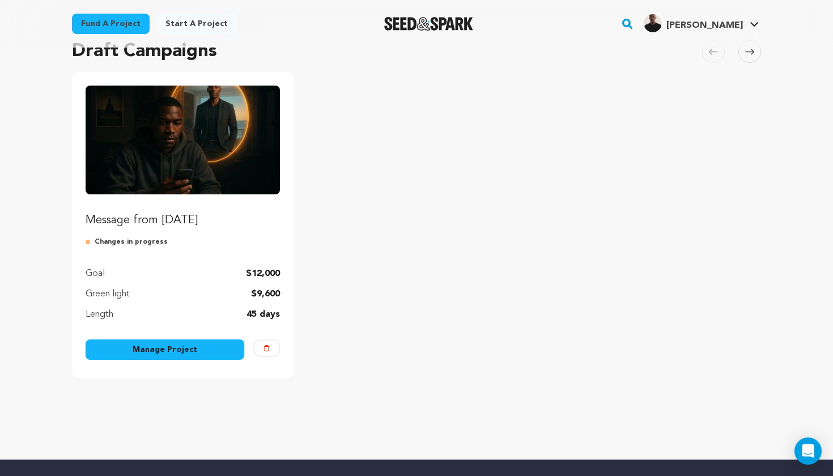
scroll to position [169, 0]
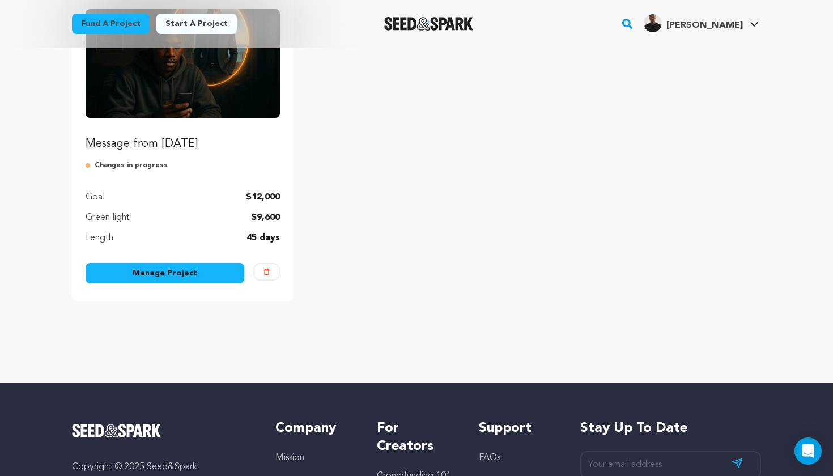
click at [198, 275] on link "Manage Project" at bounding box center [165, 273] width 159 height 20
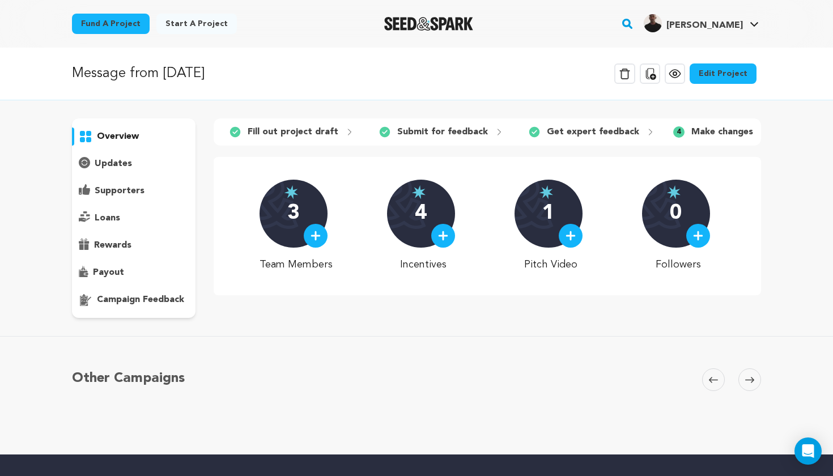
click at [153, 296] on p "campaign feedback" at bounding box center [140, 300] width 87 height 14
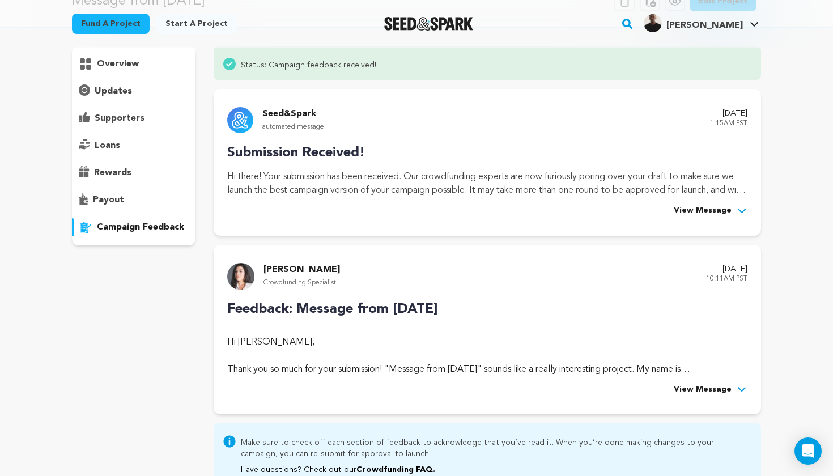
scroll to position [81, 0]
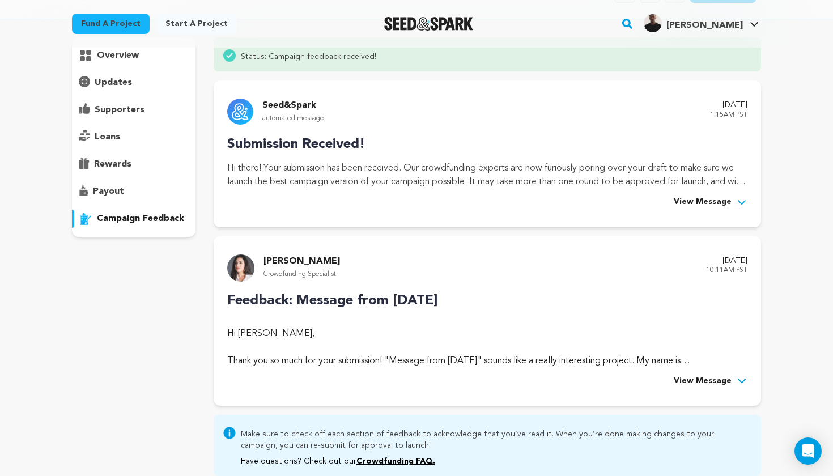
click at [741, 379] on icon at bounding box center [741, 380] width 11 height 11
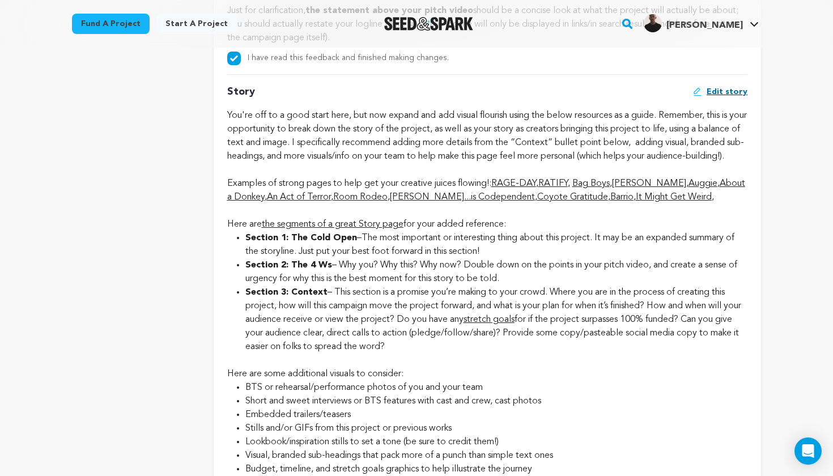
scroll to position [2198, 0]
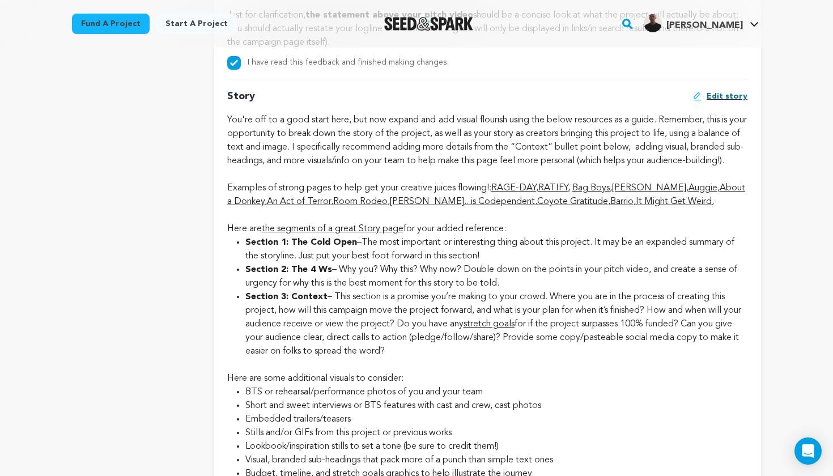
click at [454, 206] on span "Sophie Santos...is Codependent" at bounding box center [462, 201] width 145 height 9
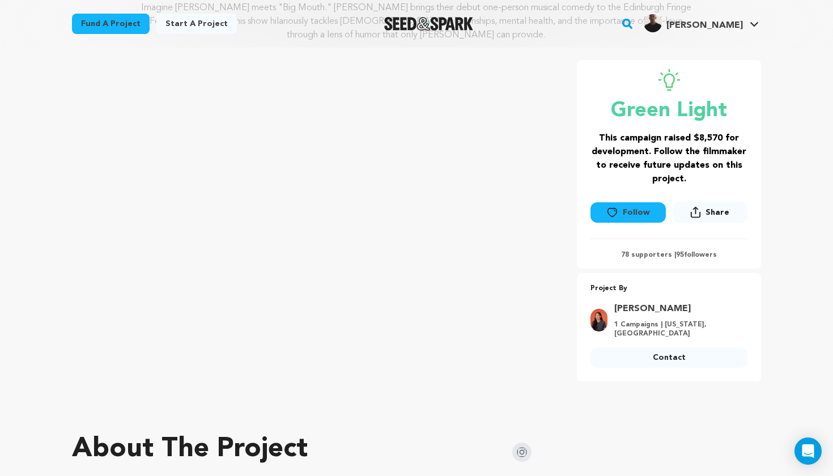
scroll to position [172, 0]
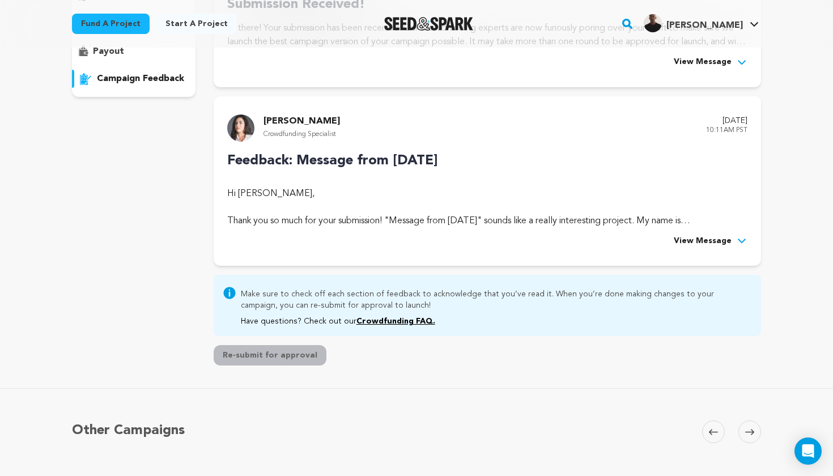
scroll to position [85, 0]
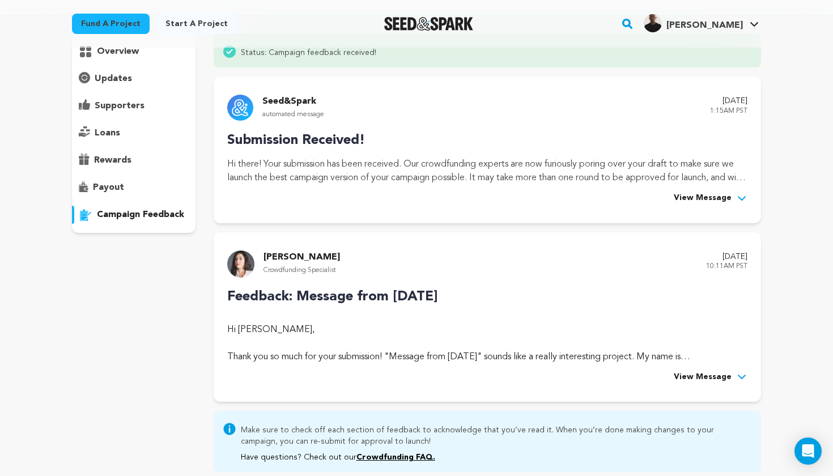
click at [702, 376] on span "View Message" at bounding box center [703, 378] width 58 height 14
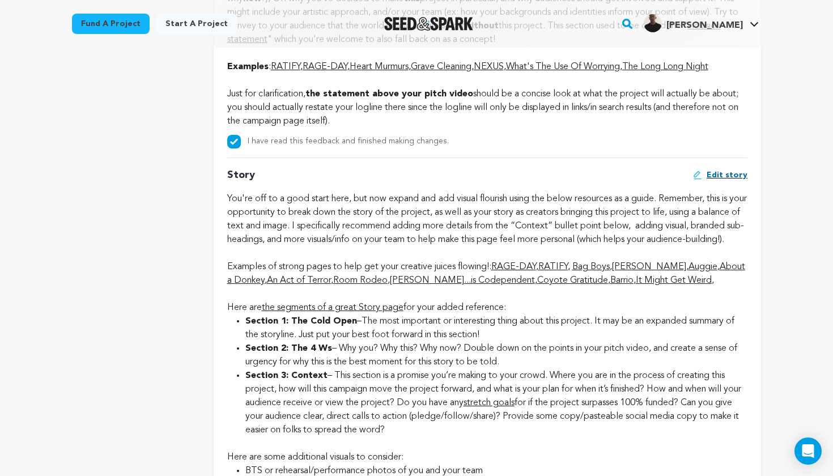
scroll to position [2120, 0]
click at [646, 284] on span "It Might Get Weird" at bounding box center [674, 279] width 76 height 9
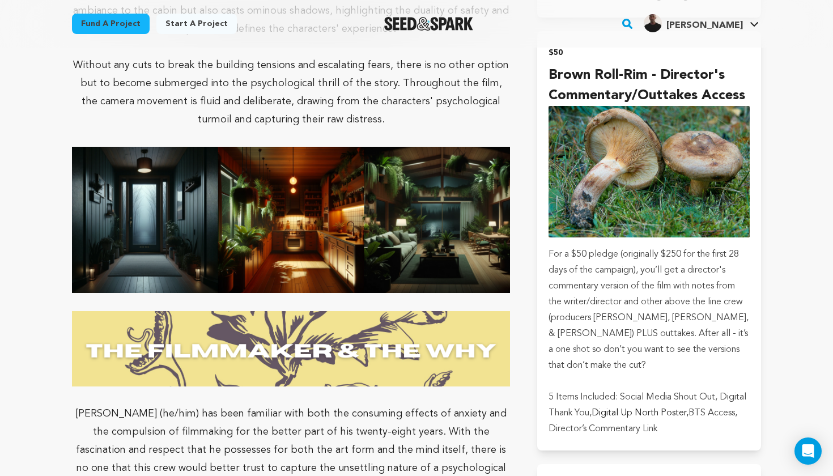
scroll to position [1856, 0]
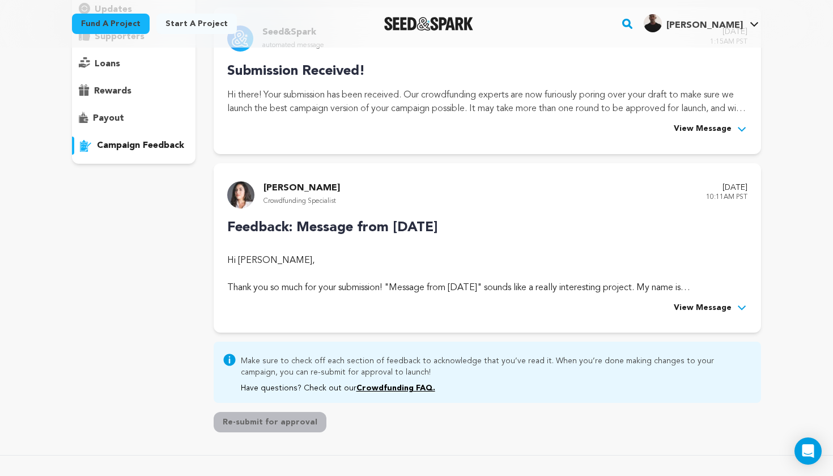
scroll to position [152, 0]
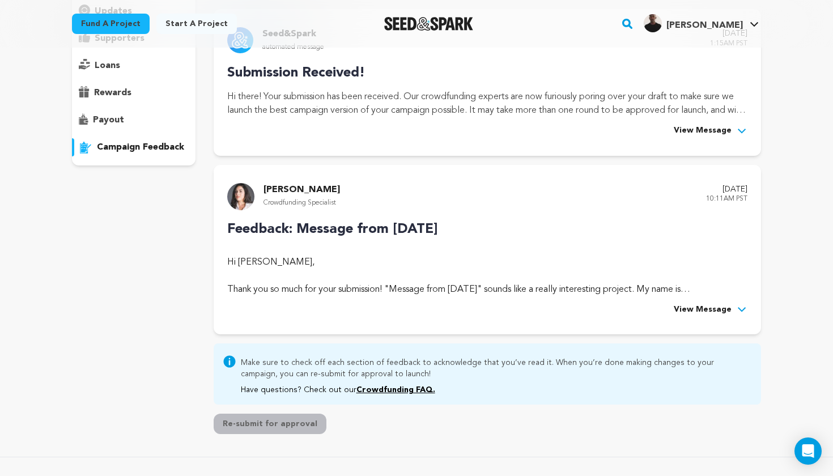
click at [703, 306] on span "View Message" at bounding box center [703, 310] width 58 height 14
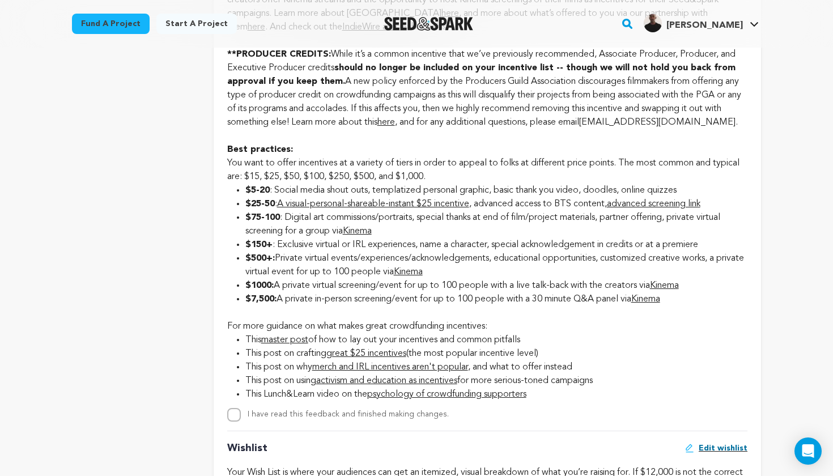
scroll to position [1462, 0]
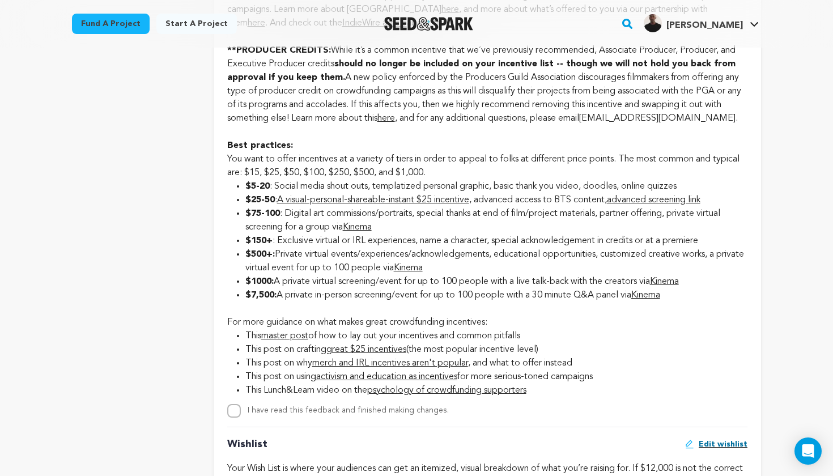
click at [234, 405] on input "I have read this feedback and finished making changes." at bounding box center [234, 411] width 14 height 14
checkbox input "true"
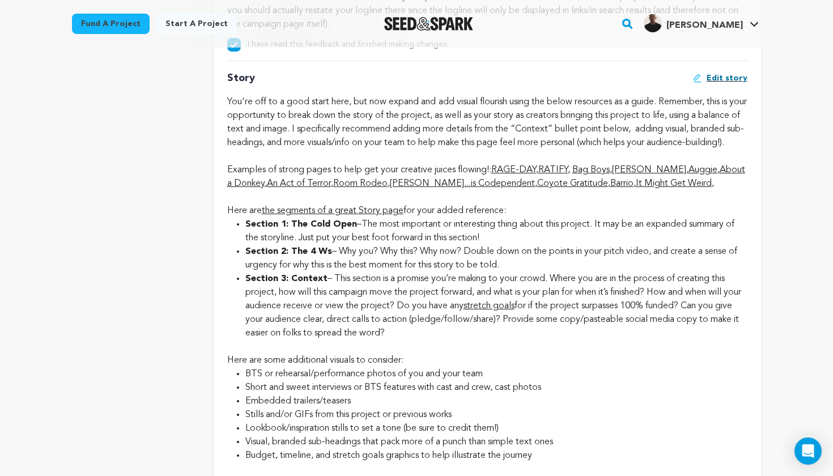
scroll to position [2217, 0]
click at [726, 78] on span "Edit story" at bounding box center [727, 76] width 41 height 11
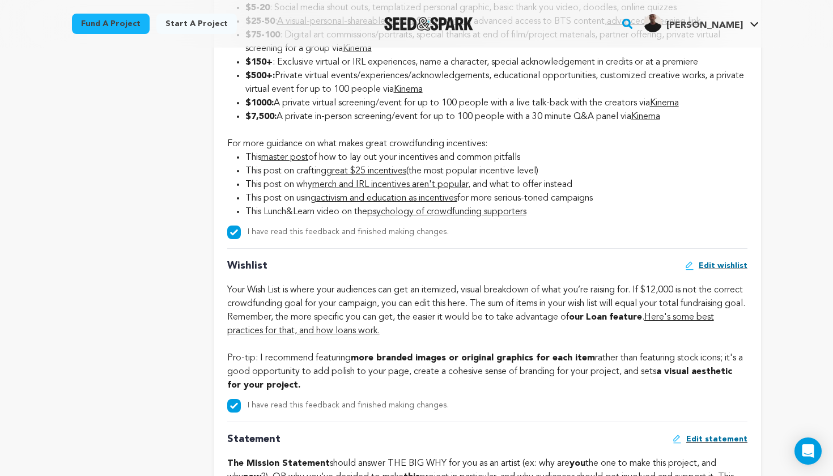
scroll to position [1640, 0]
click at [740, 262] on span "Edit wishlist" at bounding box center [723, 266] width 49 height 11
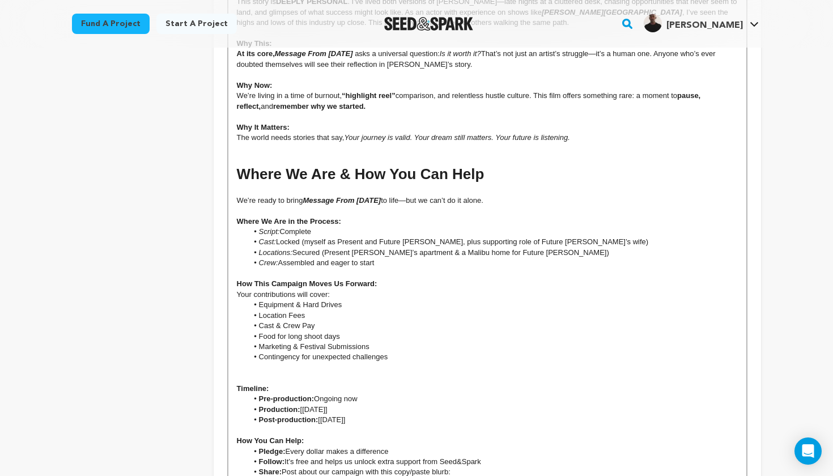
scroll to position [2069, 0]
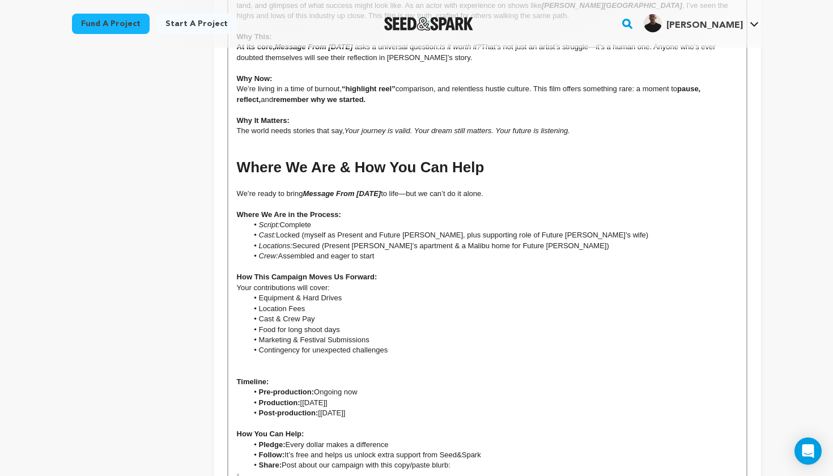
drag, startPoint x: 368, startPoint y: 364, endPoint x: 319, endPoint y: 366, distance: 49.3
click at [319, 408] on li "Post-production: [[DATE]]" at bounding box center [493, 413] width 490 height 10
drag, startPoint x: 413, startPoint y: 367, endPoint x: 321, endPoint y: 366, distance: 91.8
click at [321, 408] on li "Post-production: Directly after production" at bounding box center [493, 413] width 490 height 10
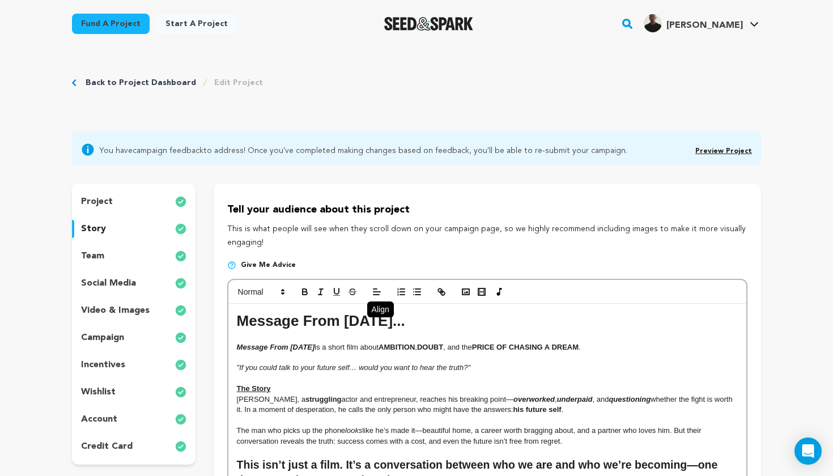
scroll to position [0, 0]
click at [306, 290] on icon "button" at bounding box center [305, 292] width 10 height 10
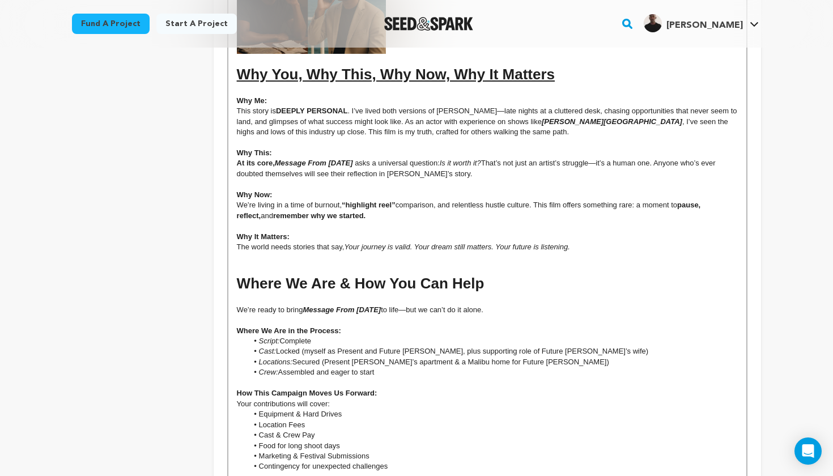
scroll to position [2001, 0]
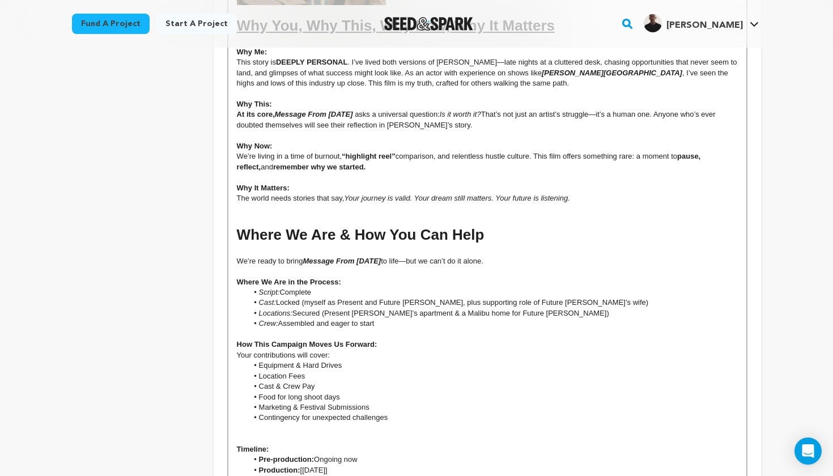
click at [354, 360] on li "Equipment & Hard Drives" at bounding box center [493, 365] width 490 height 10
click at [320, 381] on li "Cast & Crew Pay" at bounding box center [493, 386] width 490 height 10
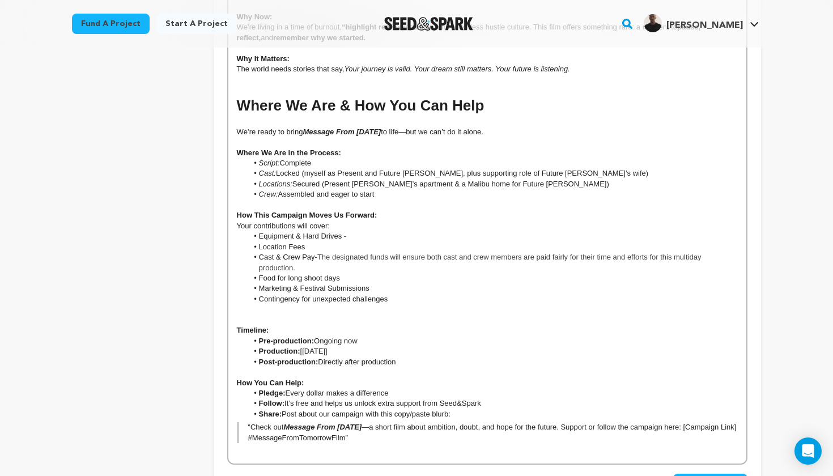
scroll to position [2127, 0]
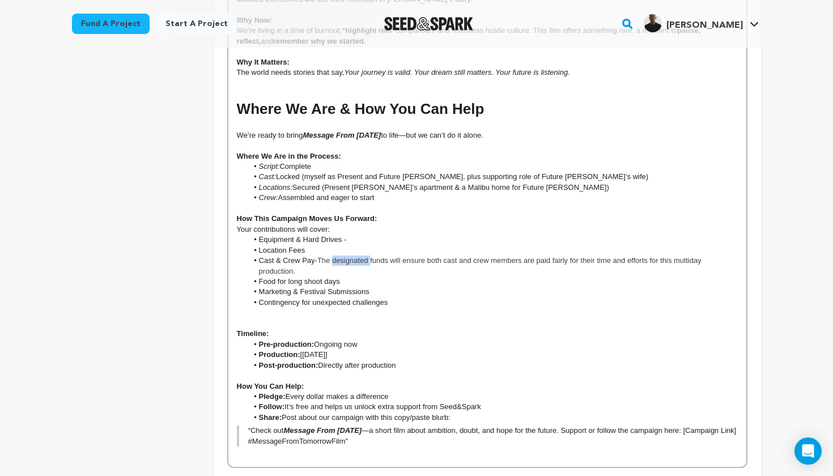
drag, startPoint x: 371, startPoint y: 215, endPoint x: 333, endPoint y: 215, distance: 38.0
click at [333, 256] on span "The designated funds will ensure both cast and crew members are paid fairly for…" at bounding box center [481, 265] width 444 height 19
click at [381, 256] on li "Cast & Crew Pay- The designated funds will ensure both cast and crew members ar…" at bounding box center [493, 266] width 490 height 21
drag, startPoint x: 317, startPoint y: 215, endPoint x: 260, endPoint y: 214, distance: 56.7
click at [260, 256] on li "Cast & Crew Pay- The designated funds will ensure both cast and crew members ar…" at bounding box center [493, 266] width 490 height 21
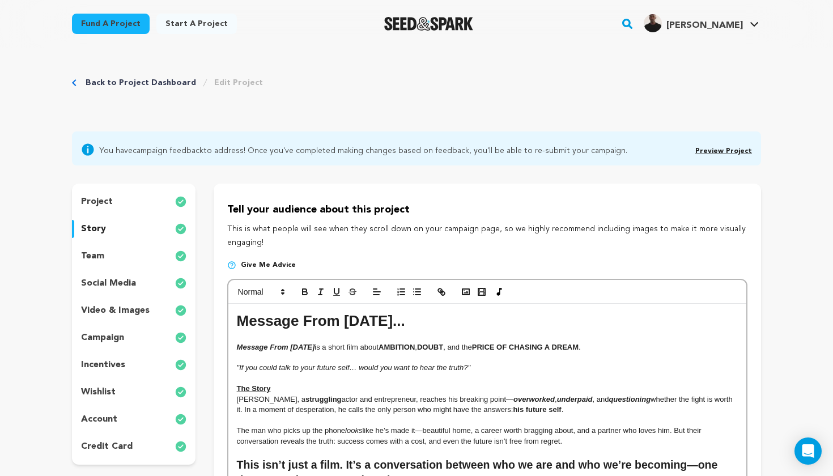
scroll to position [0, 0]
click at [306, 292] on icon "button" at bounding box center [305, 292] width 10 height 10
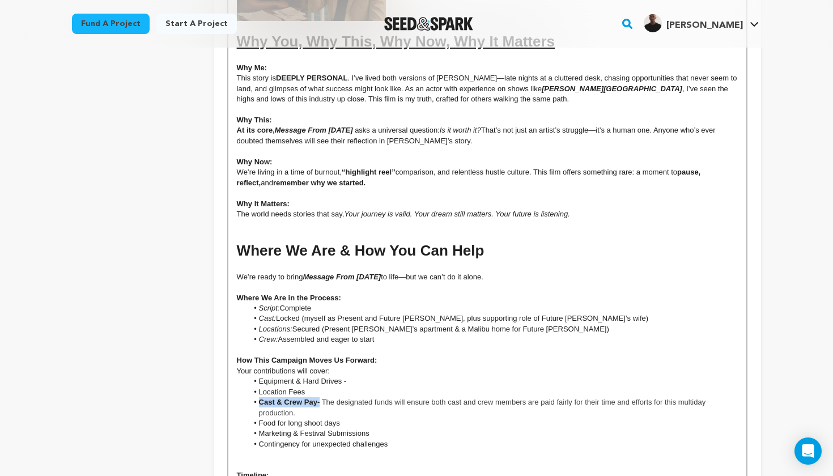
scroll to position [1986, 0]
click at [306, 387] on li "Location Fees" at bounding box center [493, 392] width 490 height 10
drag, startPoint x: 325, startPoint y: 348, endPoint x: 254, endPoint y: 337, distance: 71.1
click at [254, 376] on ul "Equipment & Hard Drives - Location Fees- Cast & Crew Pay- The designated funds …" at bounding box center [487, 412] width 501 height 73
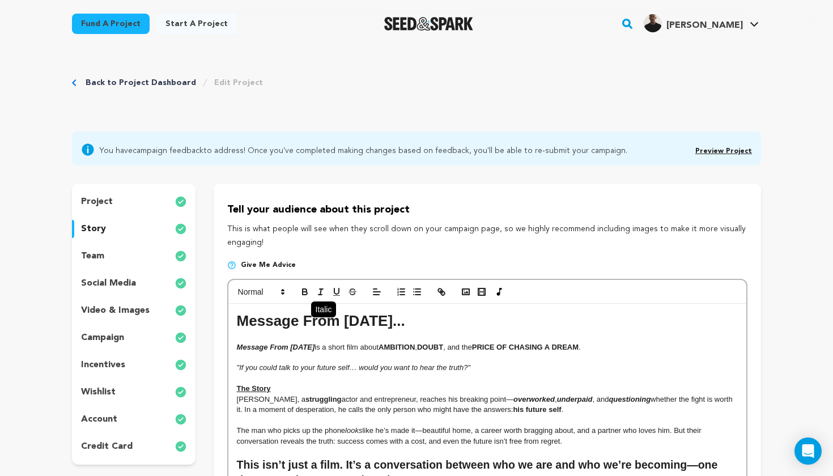
scroll to position [0, 0]
click at [303, 289] on icon "button" at bounding box center [305, 290] width 4 height 3
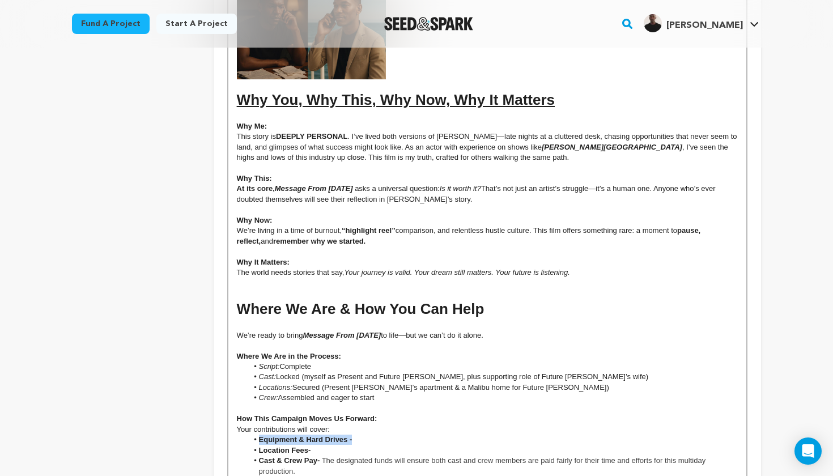
scroll to position [1959, 0]
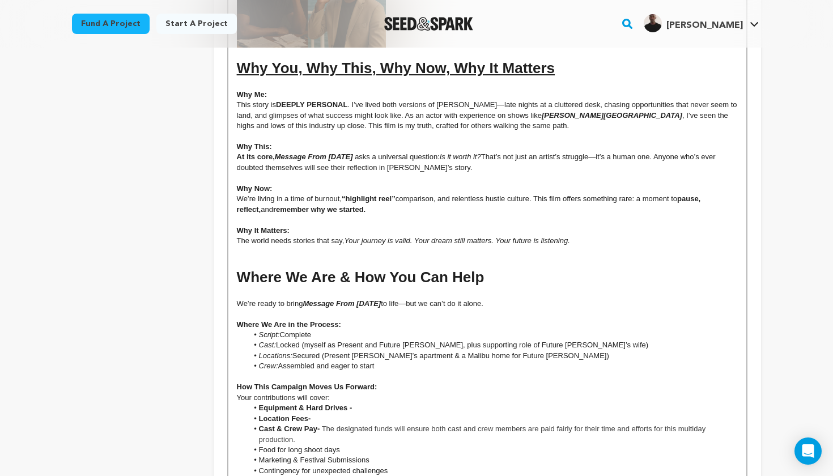
click at [396, 466] on li "Contingency for unexpected challenges" at bounding box center [493, 471] width 490 height 10
drag, startPoint x: 394, startPoint y: 425, endPoint x: 300, endPoint y: 423, distance: 94.1
click at [300, 466] on li "Contingency for unexpected challenges" at bounding box center [493, 471] width 490 height 10
click at [299, 466] on li "ContingencyFunds" at bounding box center [493, 471] width 490 height 10
click at [326, 466] on li "Contingency Funds" at bounding box center [493, 471] width 490 height 10
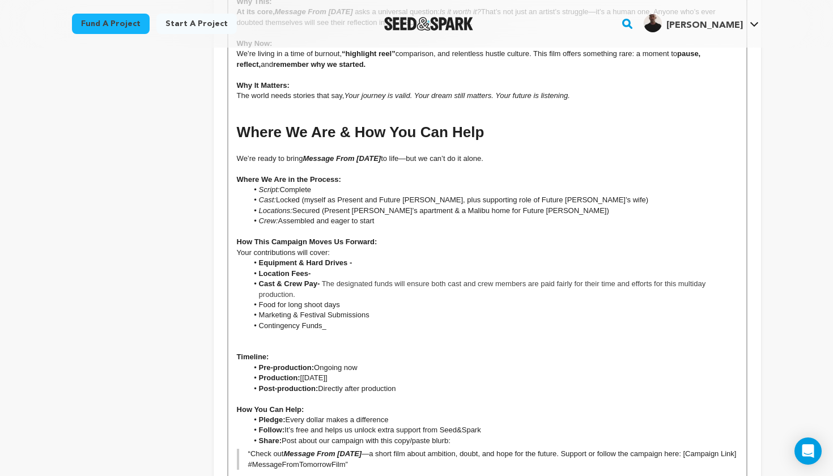
scroll to position [2096, 0]
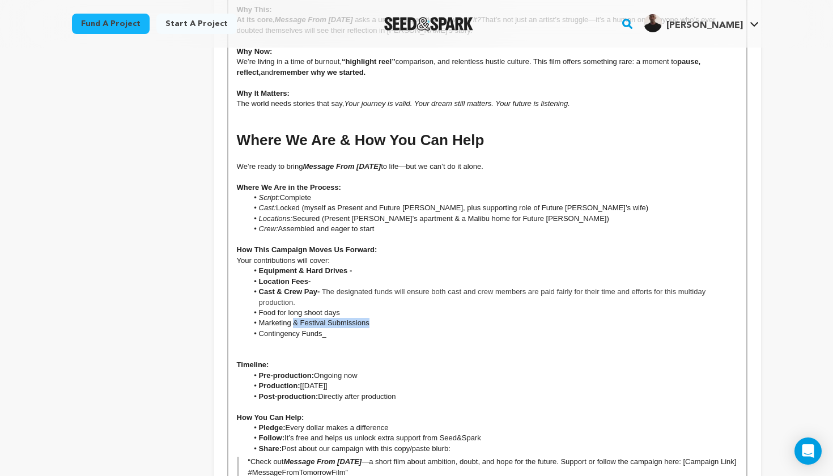
drag, startPoint x: 372, startPoint y: 277, endPoint x: 293, endPoint y: 275, distance: 78.8
click at [293, 318] on li "Marketing & Festival Submissions" at bounding box center [493, 323] width 490 height 10
click at [335, 329] on li "Contingency Funds_" at bounding box center [493, 334] width 490 height 10
drag, startPoint x: 343, startPoint y: 265, endPoint x: 277, endPoint y: 262, distance: 66.4
click at [277, 308] on li "Food for long shoot days" at bounding box center [493, 313] width 490 height 10
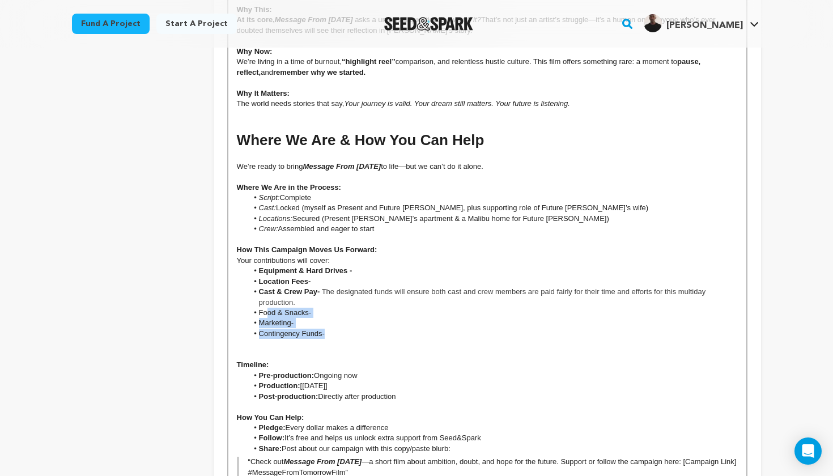
drag, startPoint x: 336, startPoint y: 286, endPoint x: 267, endPoint y: 269, distance: 71.1
click at [267, 269] on ul "Equipment & Hard Drives - Location Fees- Cast & Crew Pay- The designated funds …" at bounding box center [487, 302] width 501 height 73
click at [346, 329] on li "Contingency Funds-" at bounding box center [493, 334] width 490 height 10
drag, startPoint x: 333, startPoint y: 287, endPoint x: 253, endPoint y: 268, distance: 81.8
click at [253, 268] on ul "Equipment & Hard Drives - Location Fees- Cast & Crew Pay- The designated funds …" at bounding box center [487, 302] width 501 height 73
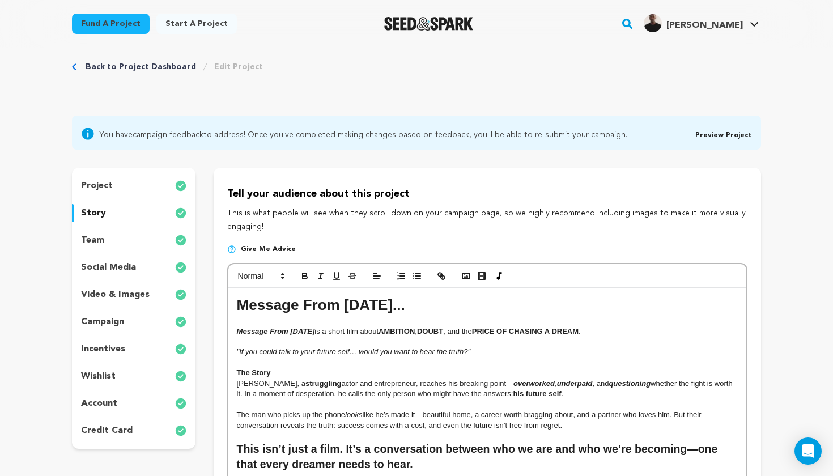
scroll to position [9, 0]
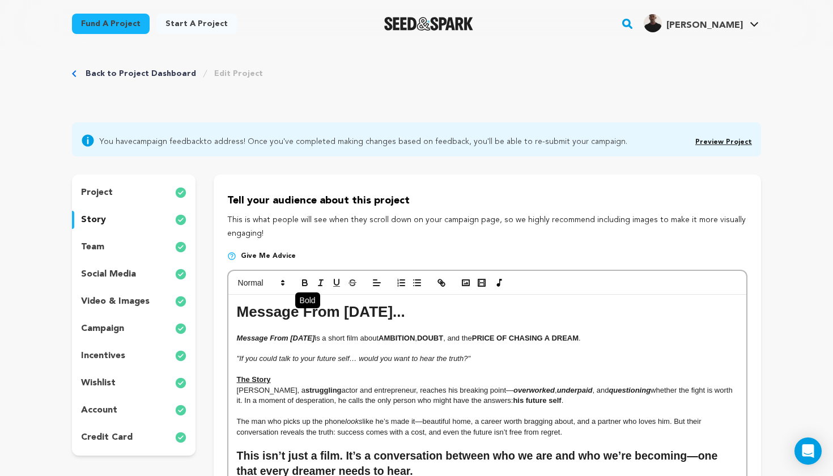
click at [307, 279] on icon "button" at bounding box center [305, 283] width 10 height 10
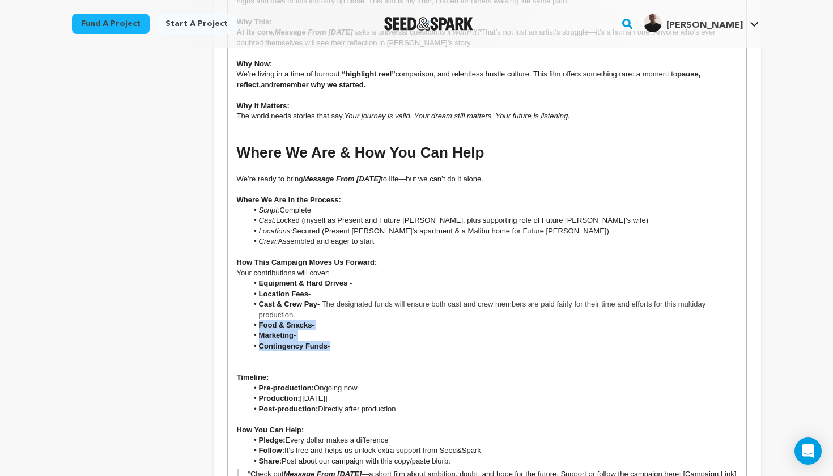
scroll to position [2084, 0]
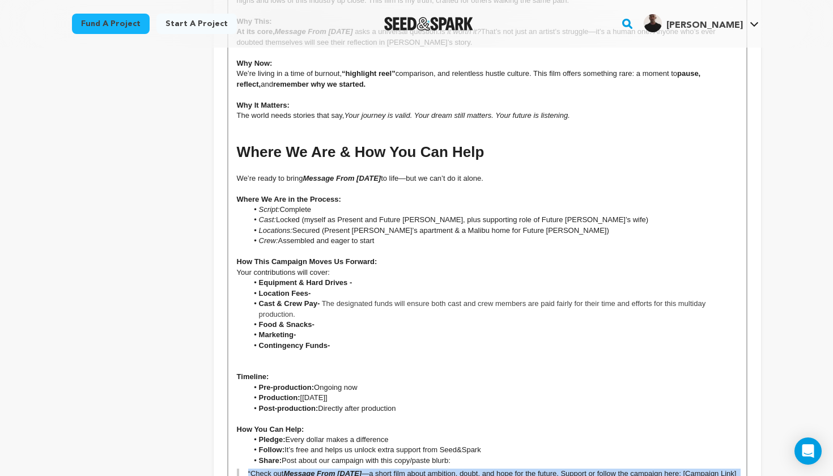
drag, startPoint x: 374, startPoint y: 439, endPoint x: 242, endPoint y: 421, distance: 133.3
click at [242, 469] on blockquote "“Check out Message From Tomorrow —a short film about ambition, doubt, and hope …" at bounding box center [487, 479] width 501 height 21
click at [360, 278] on li "Equipment & Hard Drives -" at bounding box center [493, 283] width 490 height 10
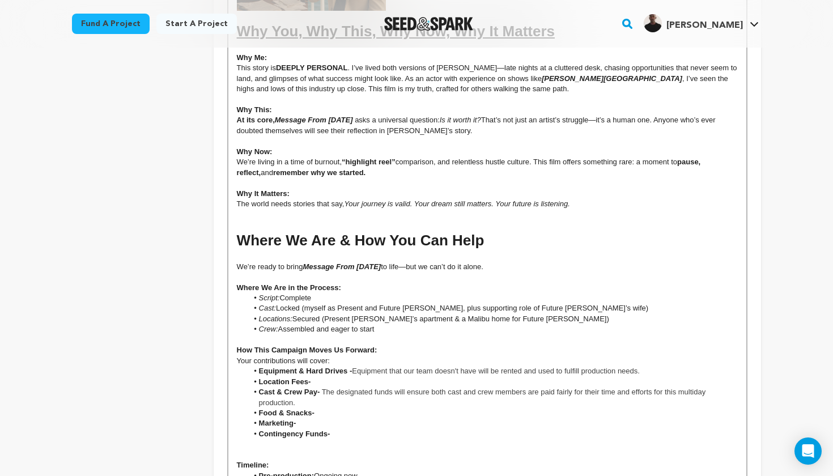
scroll to position [1993, 0]
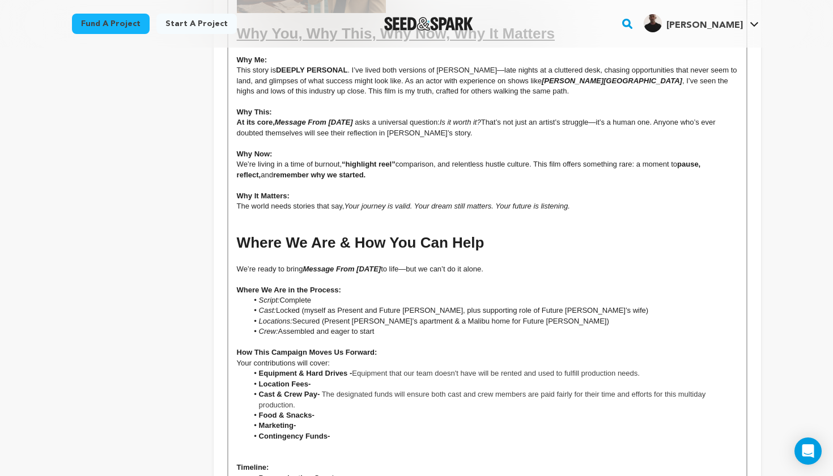
click at [373, 379] on li "Location Fees-" at bounding box center [493, 384] width 490 height 10
click at [329, 410] on li "Food & Snacks-" at bounding box center [493, 415] width 490 height 10
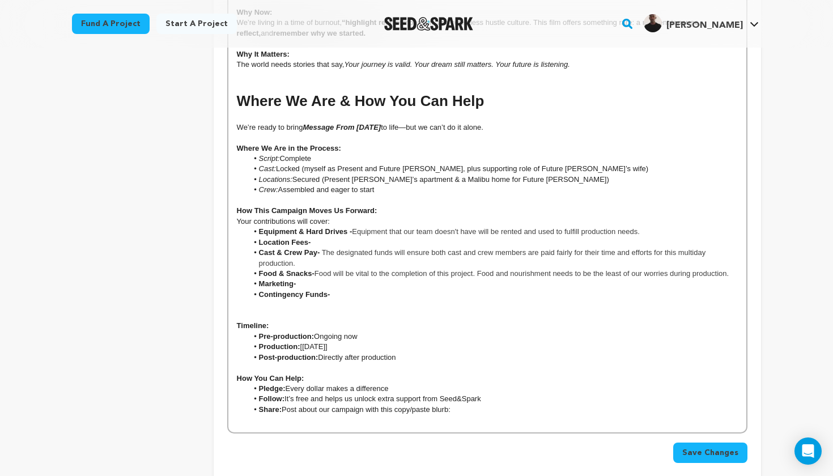
scroll to position [2145, 0]
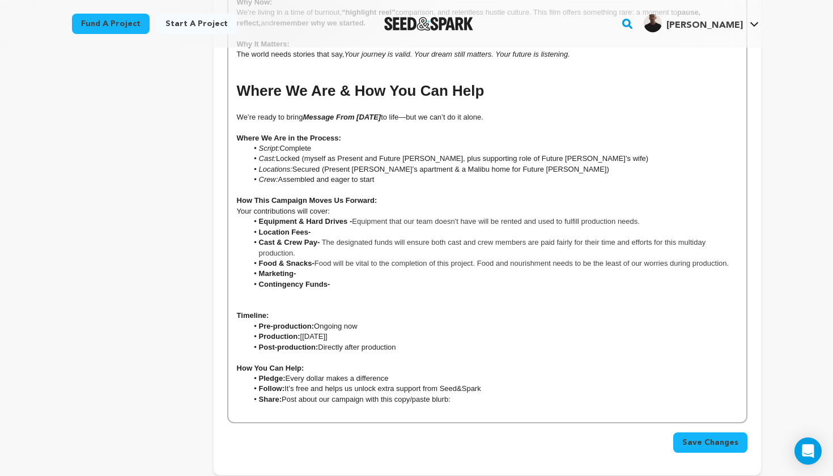
click at [314, 269] on li "Marketing-" at bounding box center [493, 274] width 490 height 10
click at [317, 269] on li "Marketing-" at bounding box center [493, 274] width 490 height 10
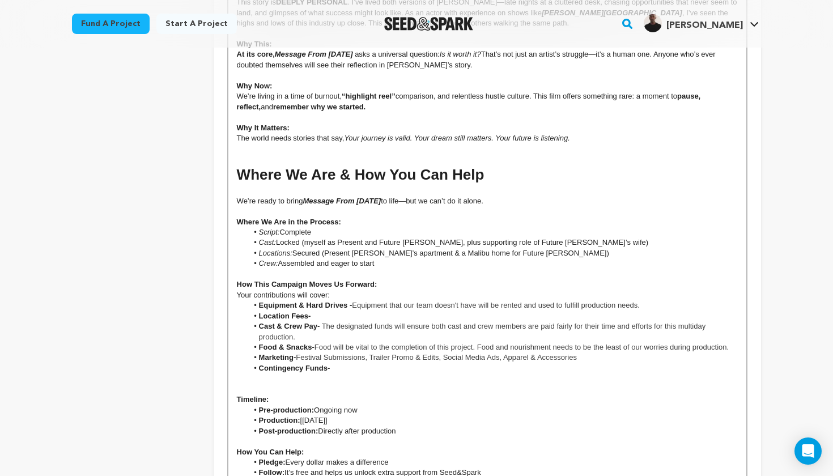
scroll to position [2057, 0]
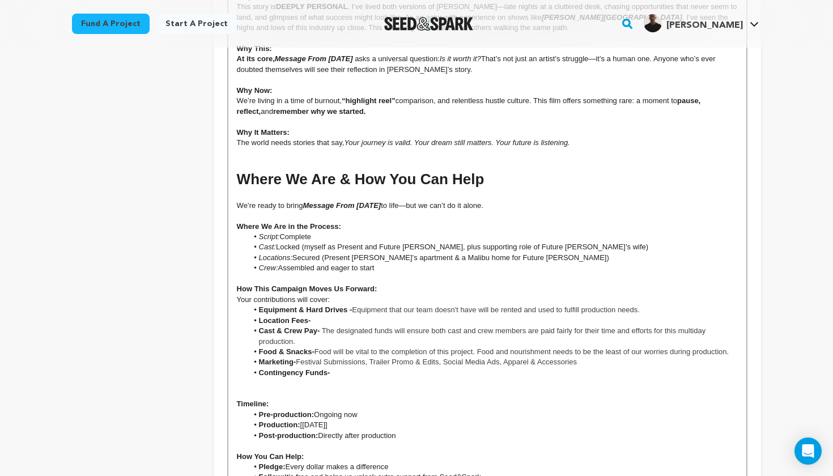
click at [347, 368] on li "Contingency Funds-" at bounding box center [493, 373] width 490 height 10
click at [338, 368] on li "Contingency Funds-" at bounding box center [493, 373] width 490 height 10
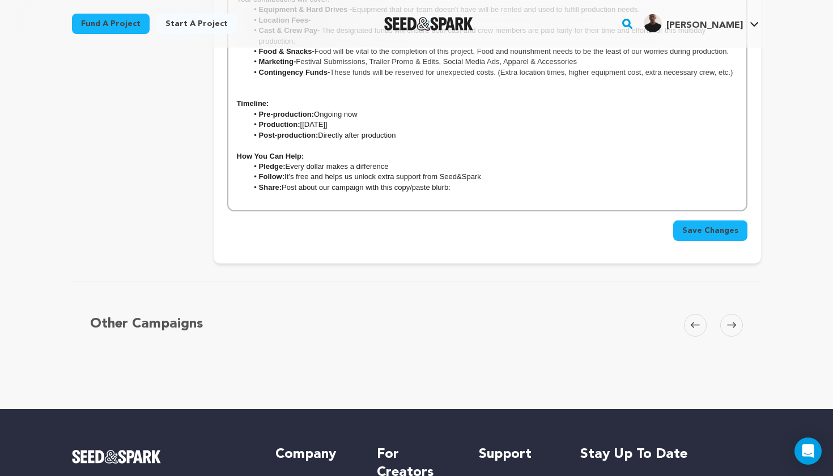
scroll to position [2381, 0]
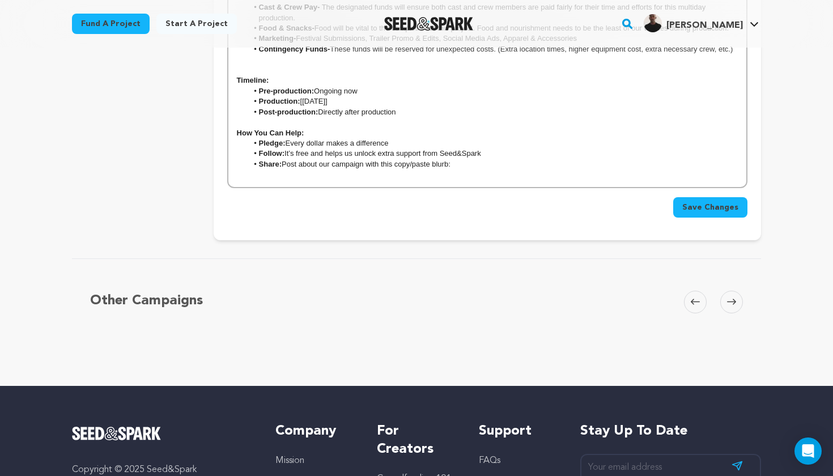
click at [698, 202] on span "Save Changes" at bounding box center [710, 207] width 56 height 11
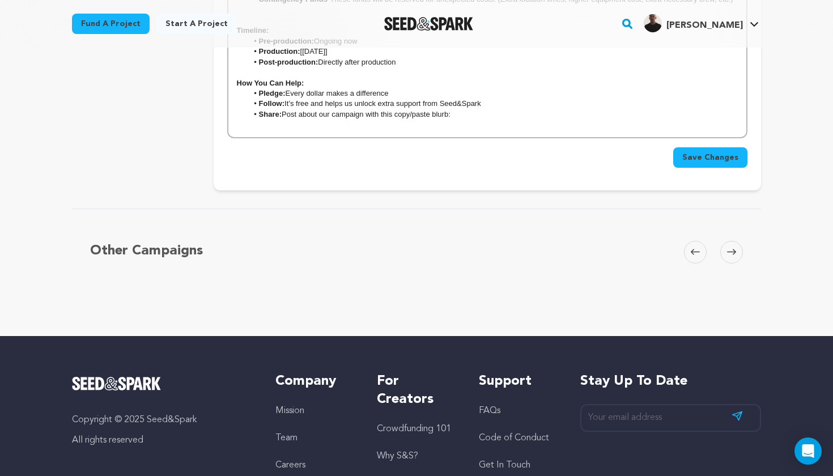
scroll to position [2382, 0]
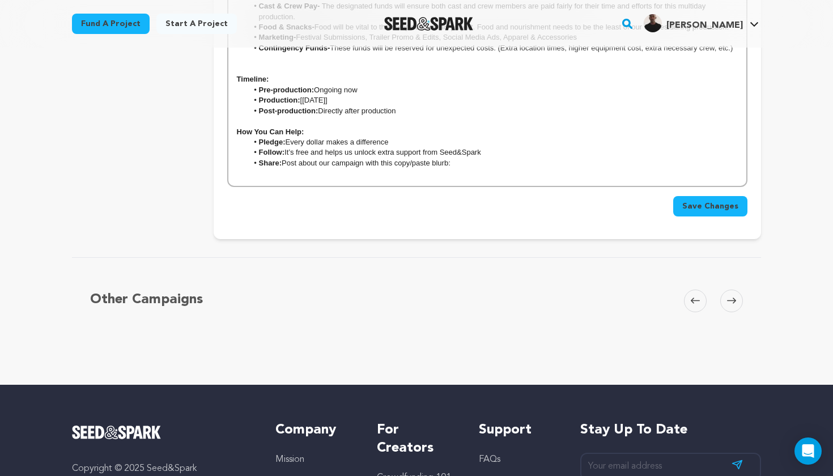
click at [708, 201] on span "Save Changes" at bounding box center [710, 206] width 56 height 11
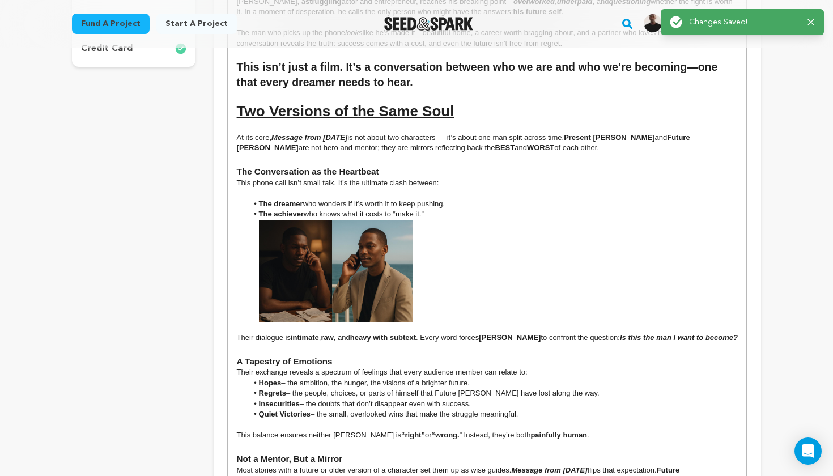
scroll to position [0, 0]
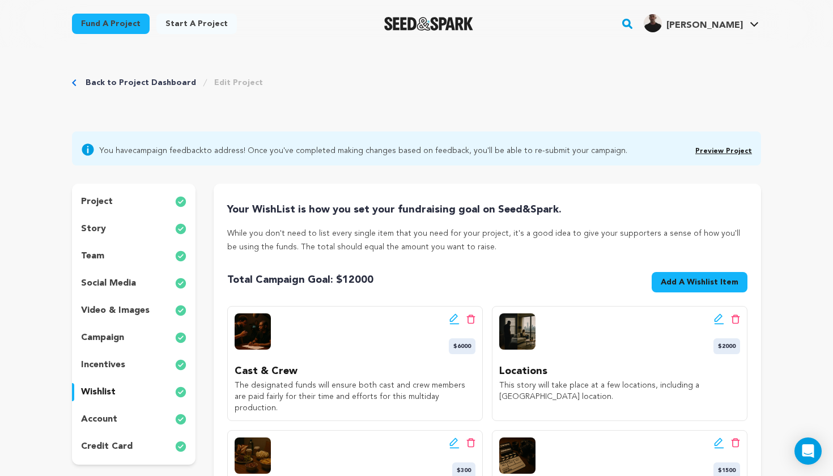
drag, startPoint x: 316, startPoint y: 384, endPoint x: 468, endPoint y: 397, distance: 153.1
click at [468, 397] on p "The designated funds will ensure both cast and crew members are paid fairly for…" at bounding box center [355, 397] width 241 height 34
copy p "will ensure both cast and crew members are paid fairly for their time and effor…"
drag, startPoint x: 236, startPoint y: 383, endPoint x: 463, endPoint y: 400, distance: 228.0
click at [463, 400] on p "The designated funds will ensure both cast and crew members are paid fairly for…" at bounding box center [355, 397] width 241 height 34
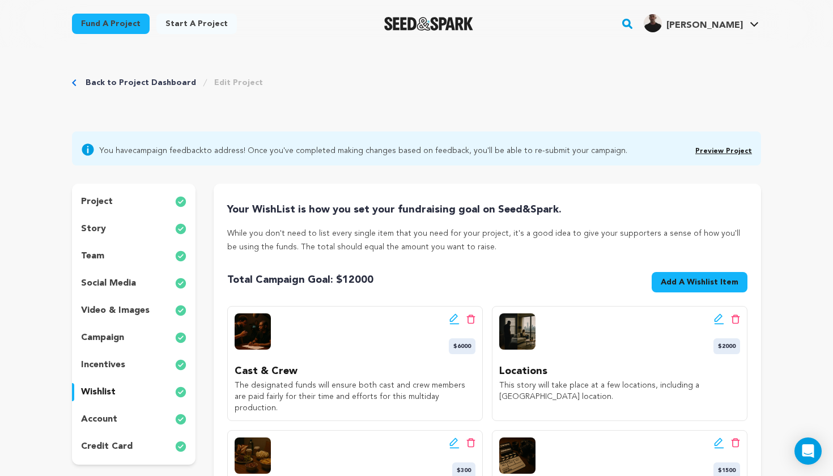
copy p "The designated funds will ensure both cast and crew members are paid fairly for…"
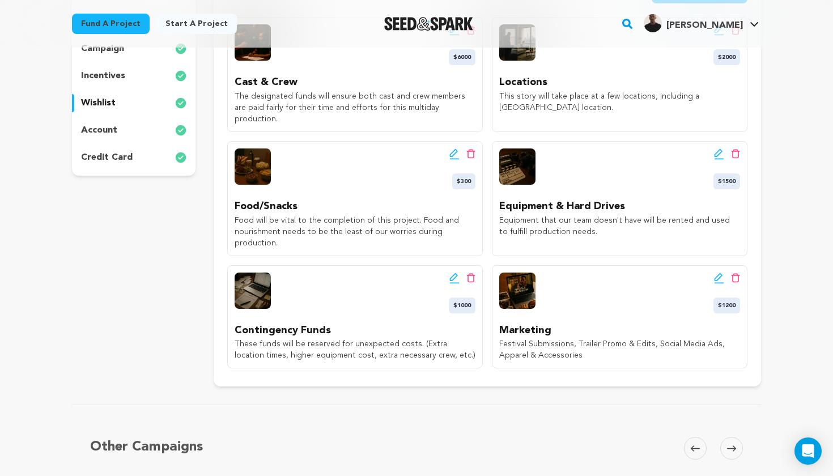
scroll to position [296, 0]
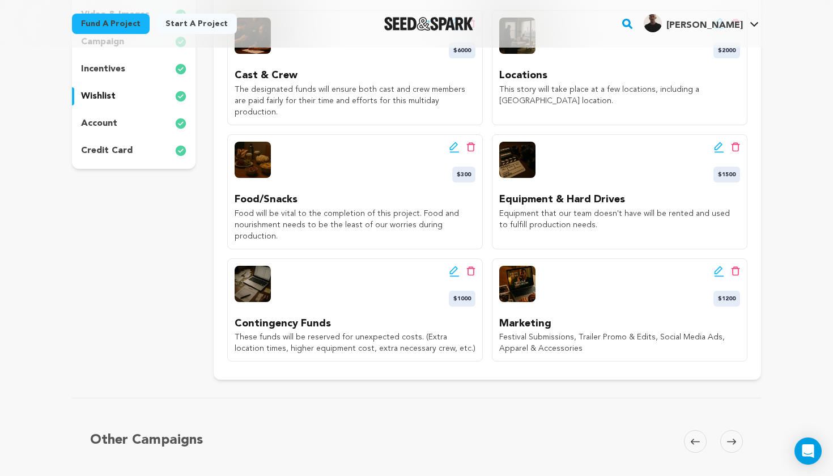
drag, startPoint x: 500, startPoint y: 202, endPoint x: 538, endPoint y: 217, distance: 40.7
click at [542, 218] on div "Edit wishlist button Delete wishlist button $1500 Equipment & Hard Drives Equip…" at bounding box center [620, 191] width 256 height 115
copy p "Equipment that our team doesn't have will be rented and used to fulfill product…"
drag, startPoint x: 235, startPoint y: 201, endPoint x: 271, endPoint y: 226, distance: 44.0
click at [271, 226] on div "Edit wishlist button Delete wishlist button $6000 Cast & Crew The designated fu…" at bounding box center [487, 185] width 520 height 351
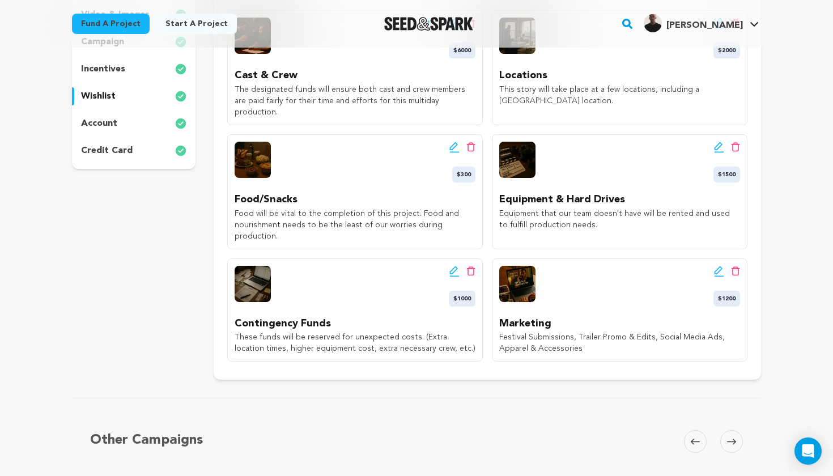
copy p "Food will be vital to the completion of this project. Food and nourishment need…"
drag, startPoint x: 500, startPoint y: 312, endPoint x: 564, endPoint y: 330, distance: 66.0
click at [564, 332] on p "Festival Submissions, Trailer Promo & Edits, Social Media Ads, Apparel & Access…" at bounding box center [619, 343] width 241 height 23
copy p "Festival Submissions, Trailer Promo & Edits, Social Media Ads, Apparel & Access…"
drag, startPoint x: 234, startPoint y: 309, endPoint x: 469, endPoint y: 330, distance: 235.6
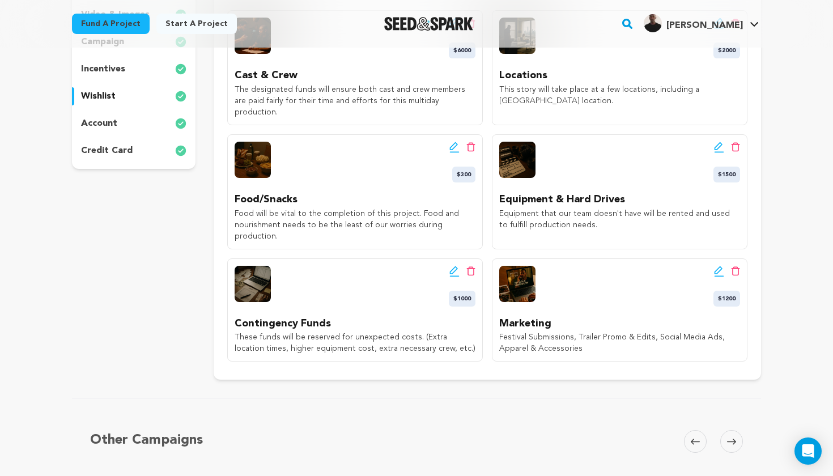
click at [469, 330] on div "Edit wishlist button Delete wishlist button $1000 Contingency Funds These funds…" at bounding box center [355, 310] width 256 height 104
copy p "These funds will be reserved for unexpected costs. (Extra location times, highe…"
